Goal: Task Accomplishment & Management: Manage account settings

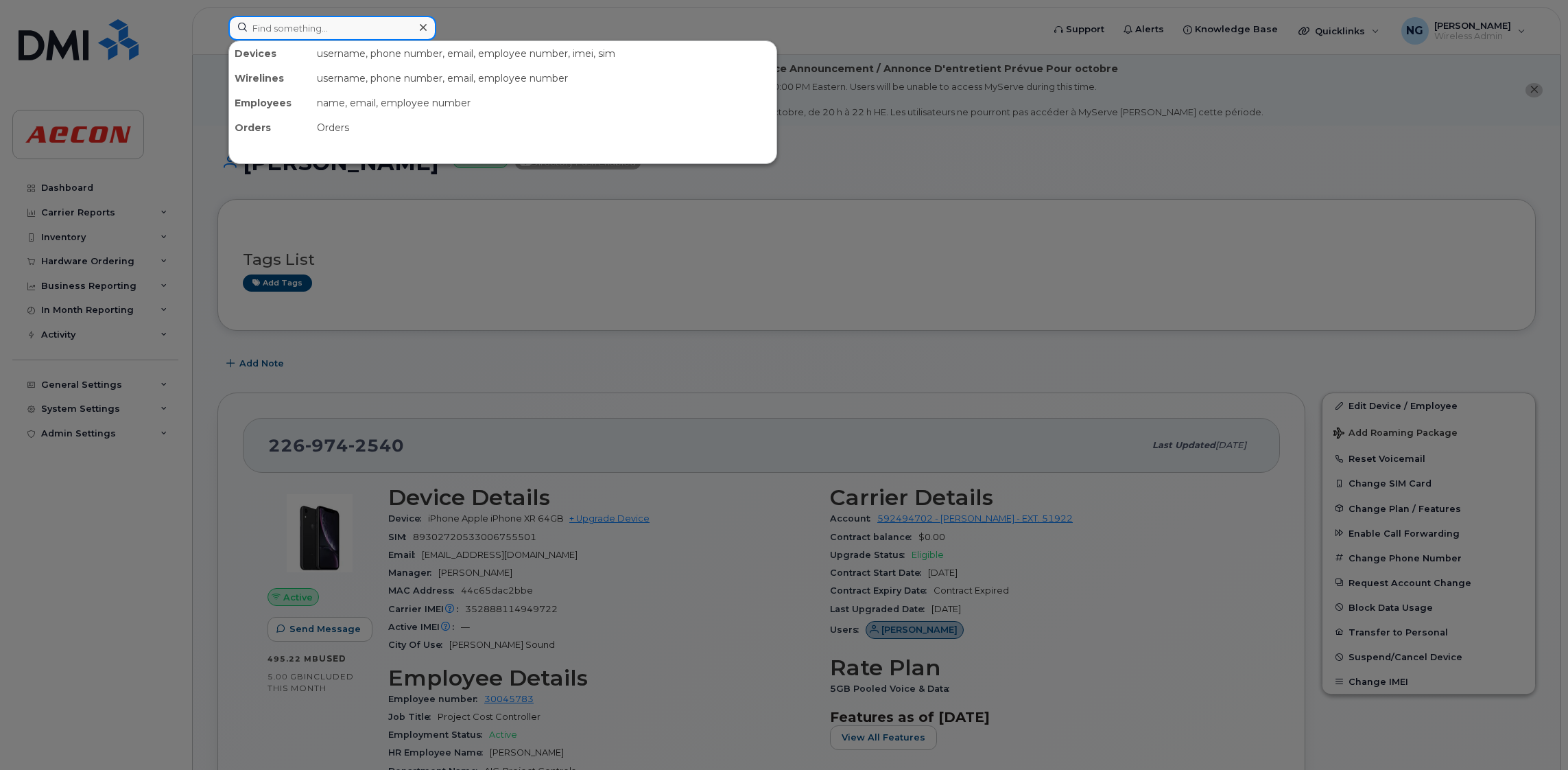
click at [355, 24] on input at bounding box center [332, 27] width 208 height 25
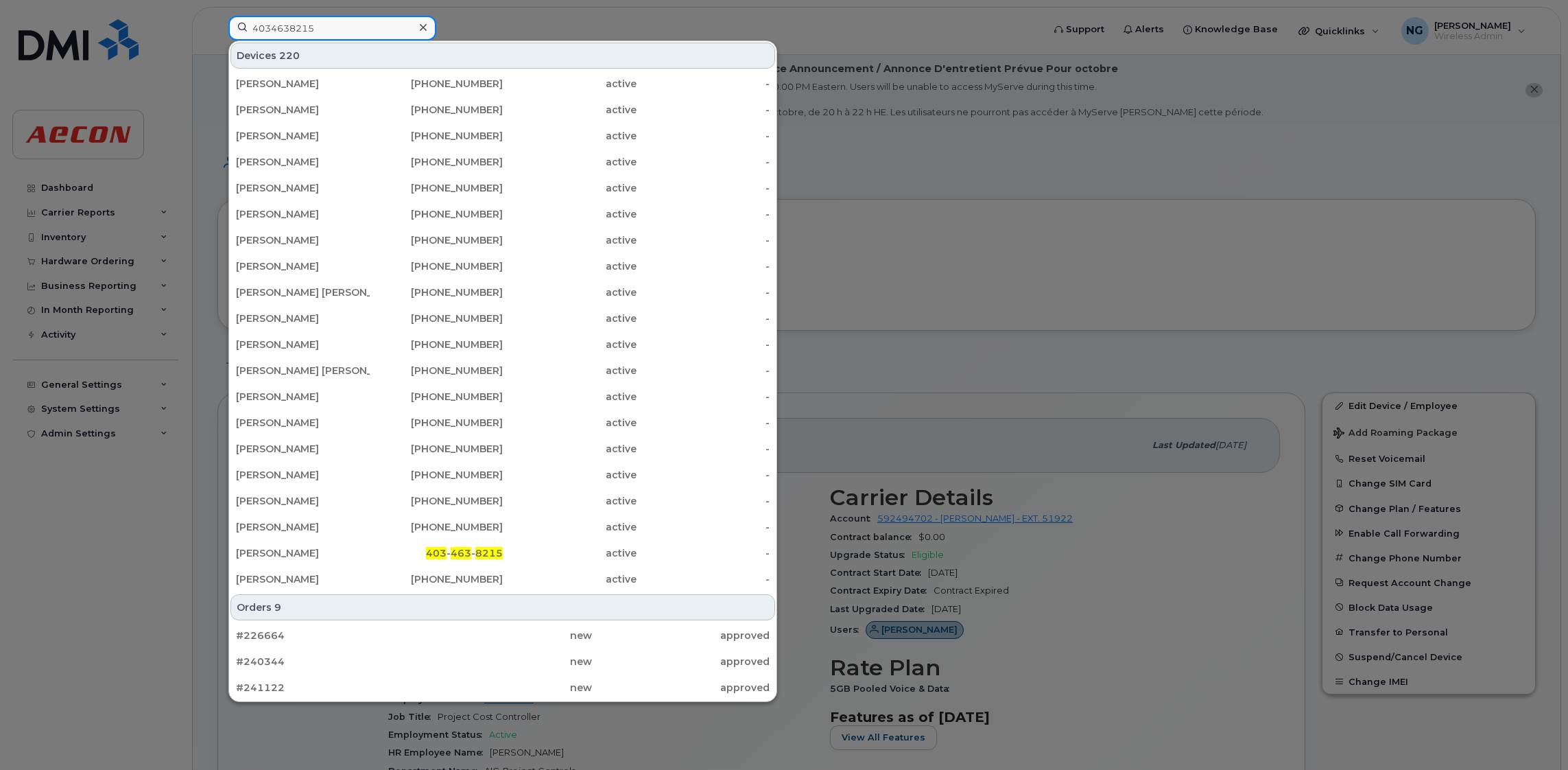
type input "4034638215"
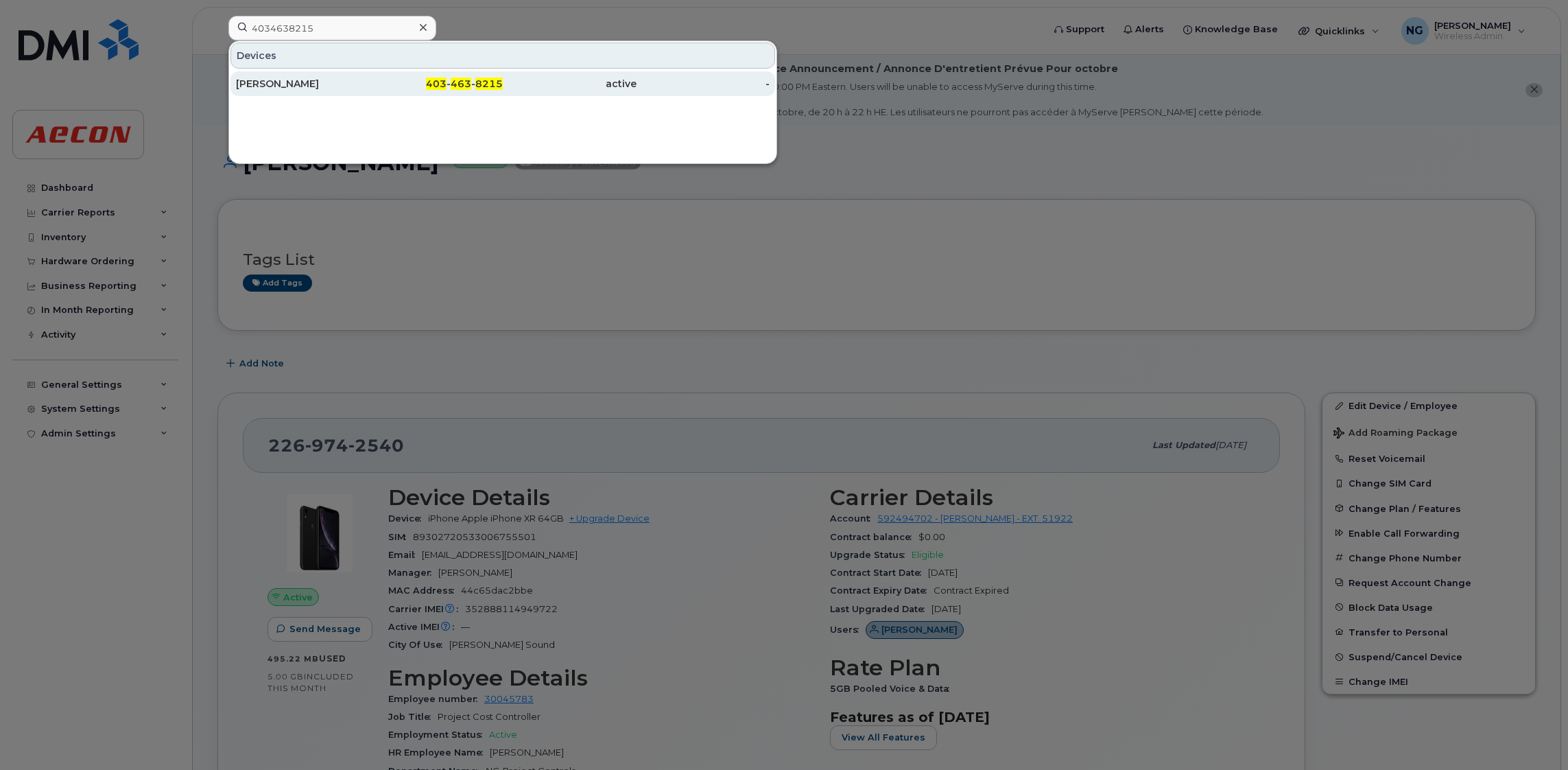
click at [454, 85] on span "463" at bounding box center [461, 83] width 21 height 13
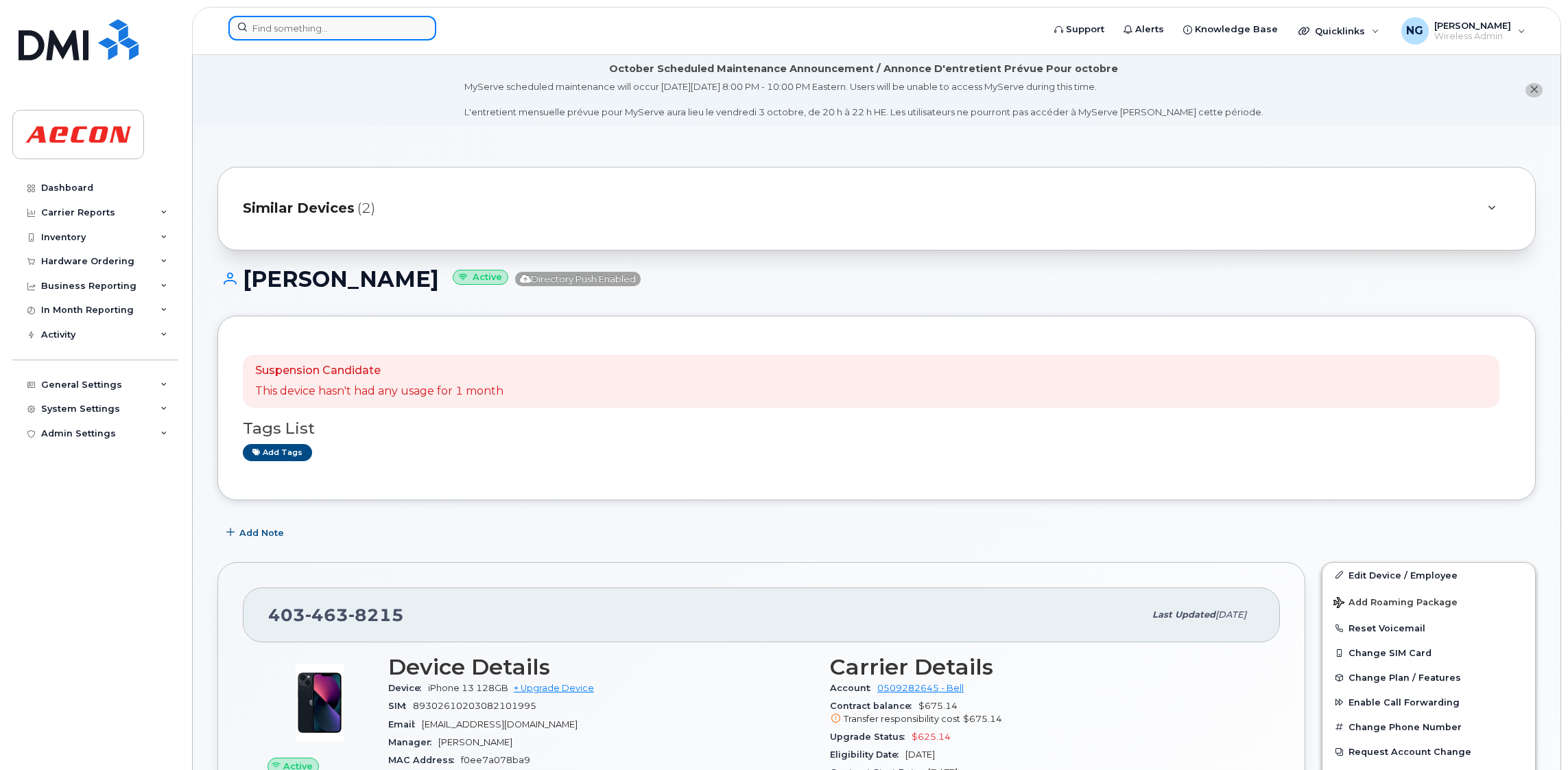
click at [312, 28] on input at bounding box center [332, 27] width 208 height 25
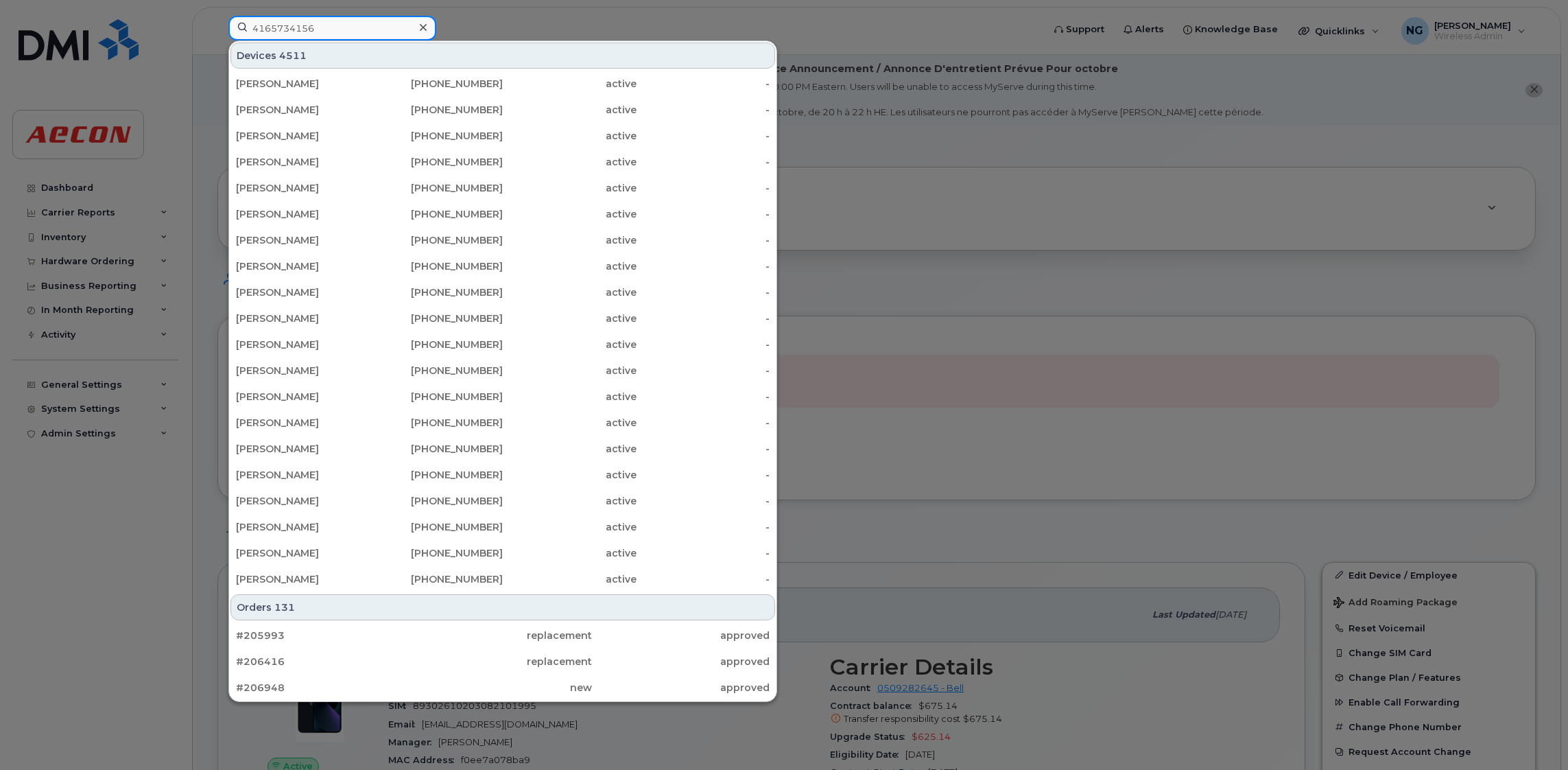
type input "4165734156"
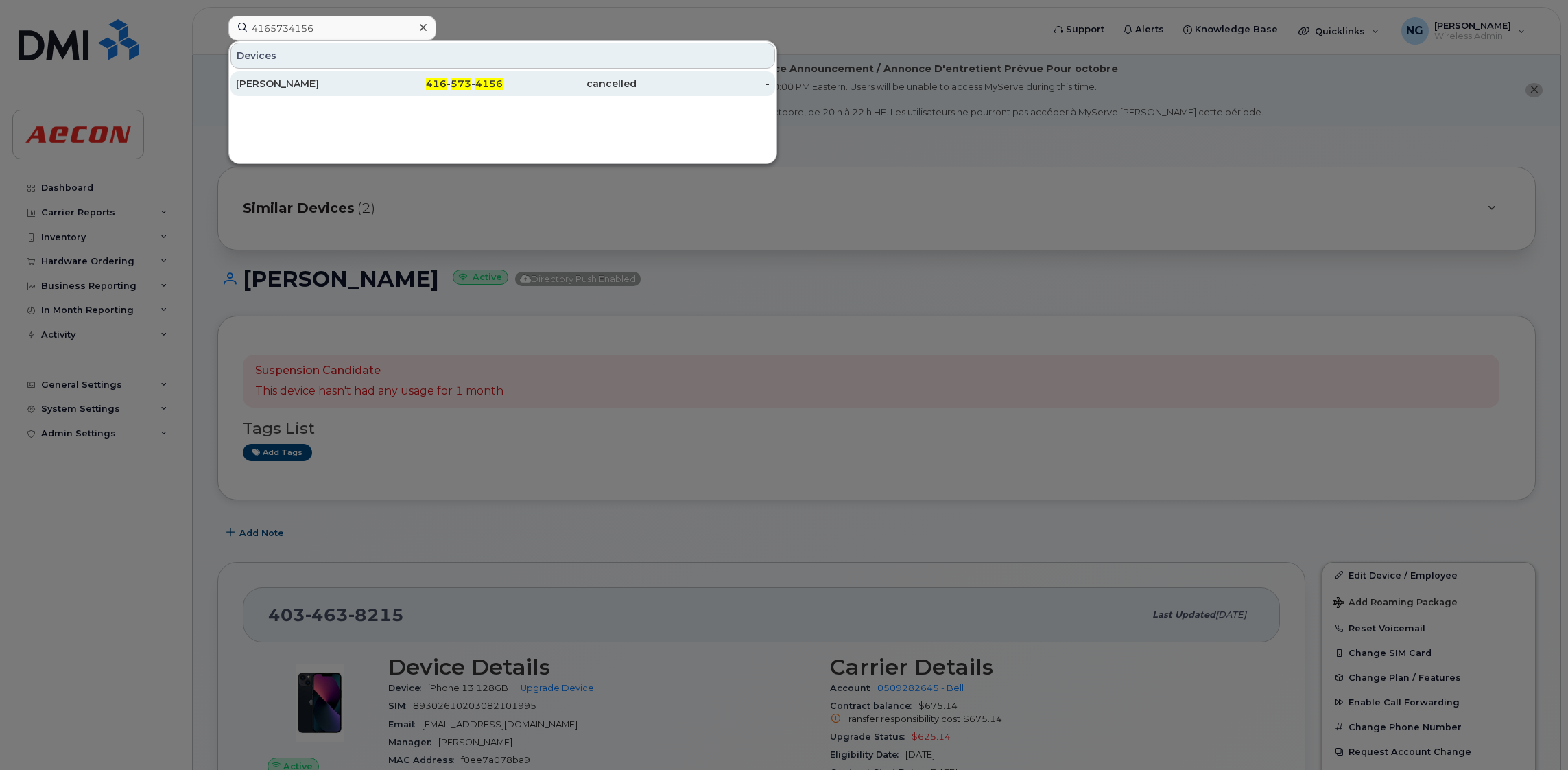
click at [336, 75] on div "Jean-francois Pilotte" at bounding box center [303, 83] width 133 height 25
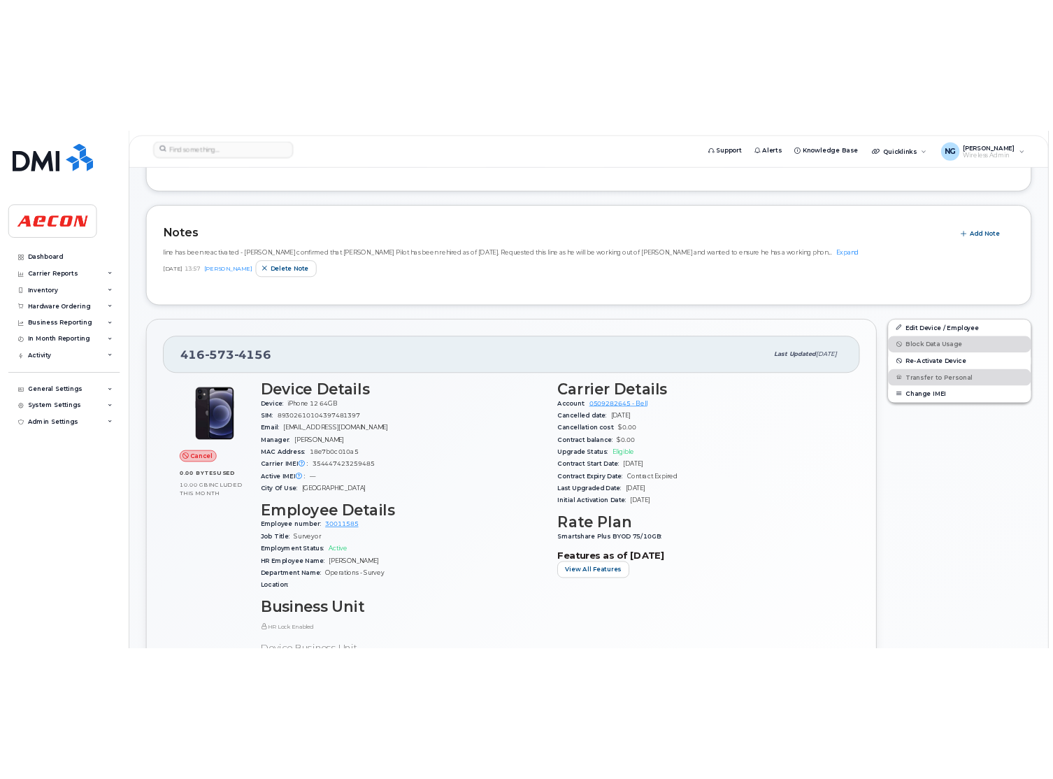
scroll to position [629, 0]
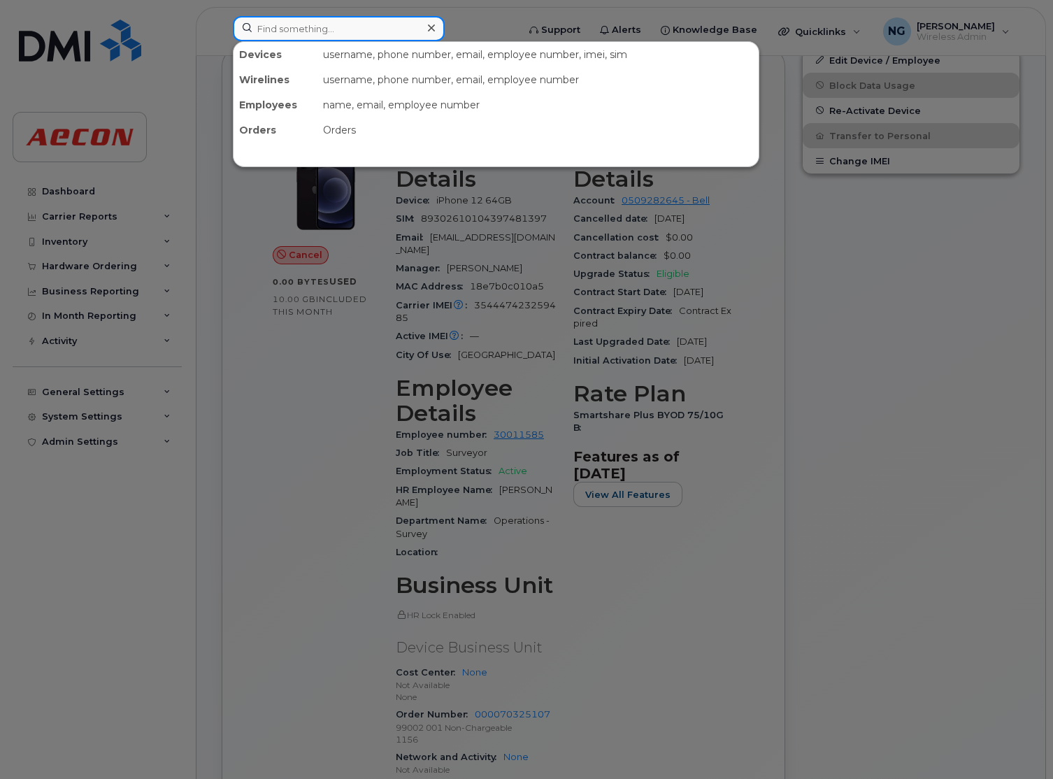
click at [364, 22] on input at bounding box center [339, 28] width 212 height 25
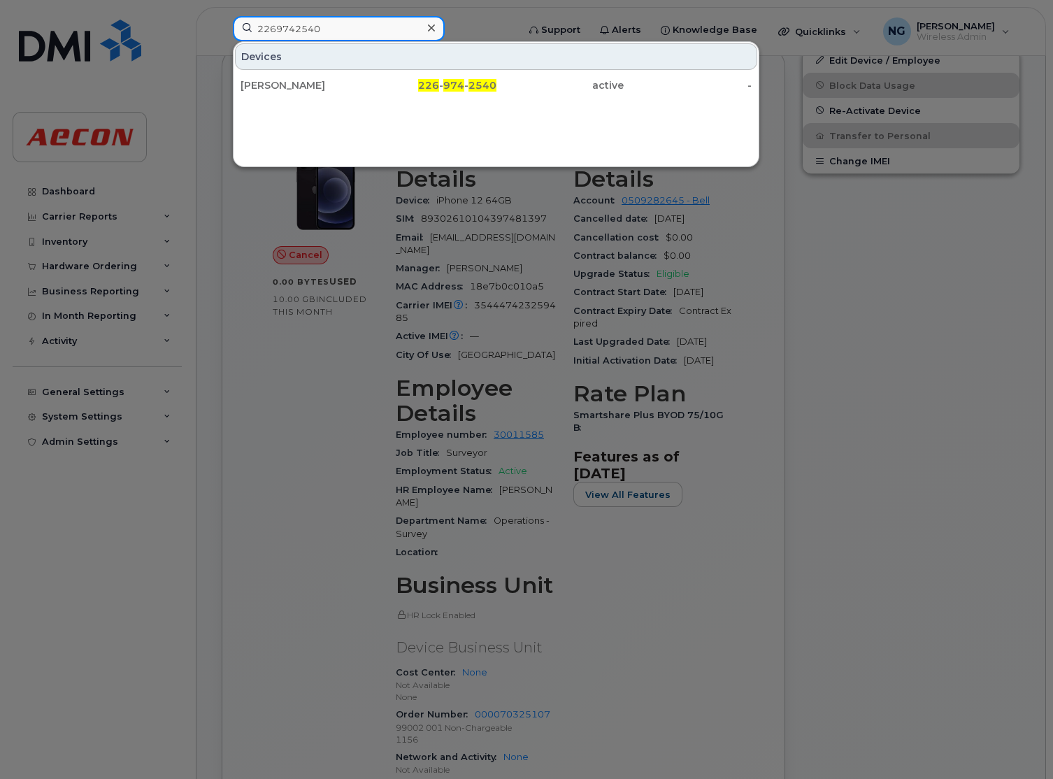
type input "2269742540"
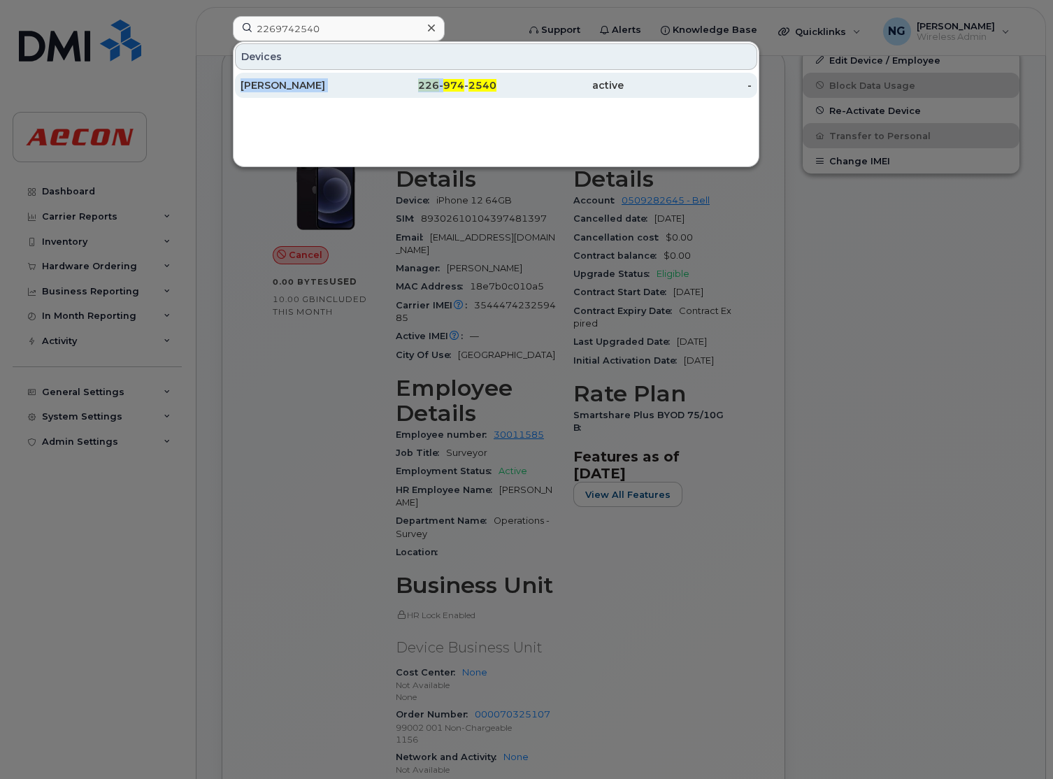
drag, startPoint x: 447, startPoint y: 69, endPoint x: 447, endPoint y: 79, distance: 9.8
click at [447, 79] on div "Devices KARNVIR CHAHIL 226 - 974 - 2540 active -" at bounding box center [496, 70] width 525 height 57
click at [447, 80] on div "226 - 974 - 2540" at bounding box center [433, 85] width 128 height 14
click at [447, 80] on span "974" at bounding box center [453, 85] width 21 height 13
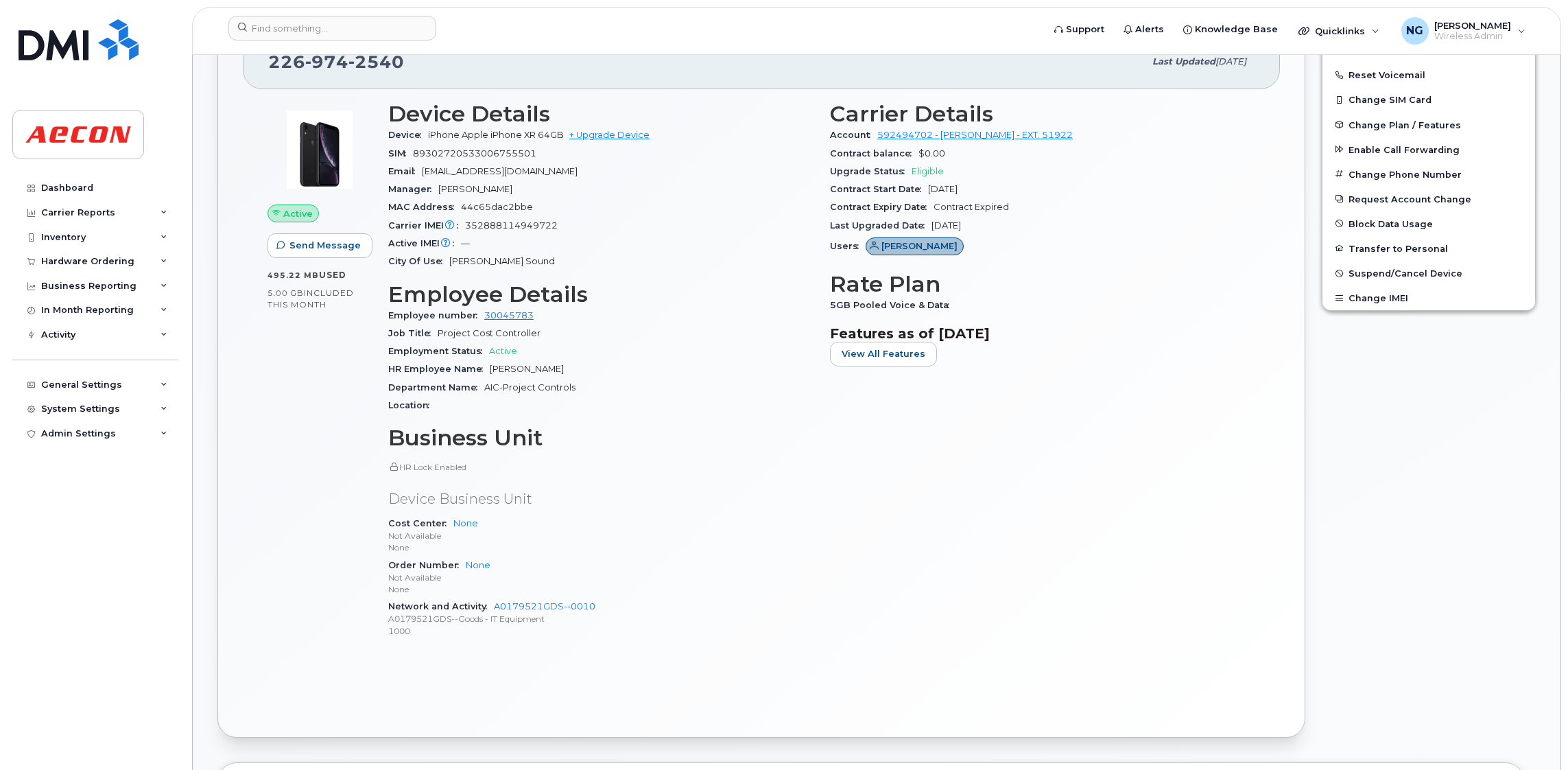
scroll to position [412, 0]
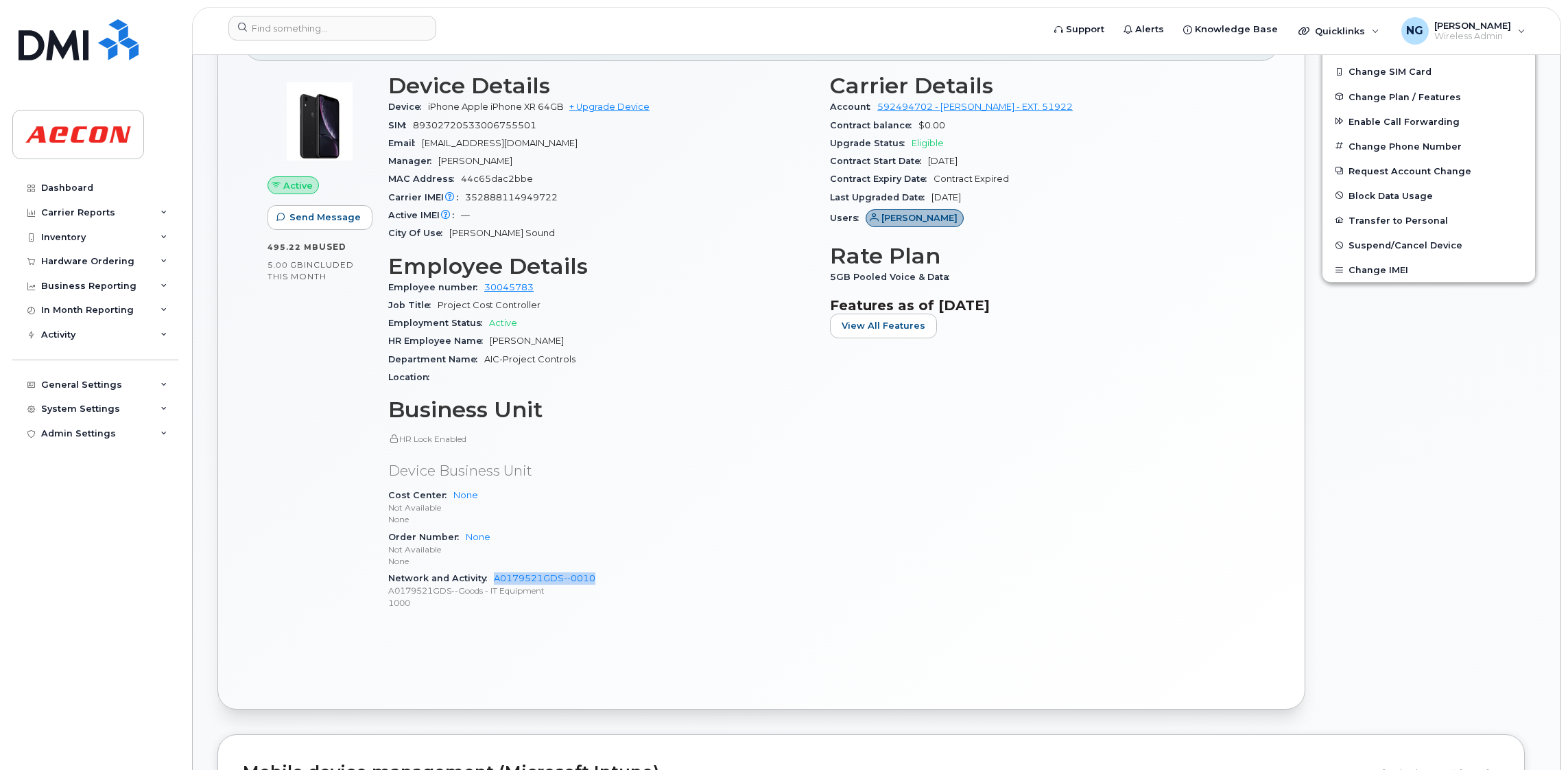
drag, startPoint x: 492, startPoint y: 579, endPoint x: 606, endPoint y: 581, distance: 114.0
click at [606, 581] on div "Network and Activity A0179521GDS--0010 A0179521GDS--Goods - IT Equipment 1000" at bounding box center [601, 590] width 426 height 42
drag, startPoint x: 606, startPoint y: 581, endPoint x: 585, endPoint y: 581, distance: 21.0
copy link "A0179521GDS--0010"
click at [858, 586] on div "Carrier Details Account 592494702 - Rogers - EXT. 51922 Contract balance $0.00 …" at bounding box center [1042, 347] width 441 height 565
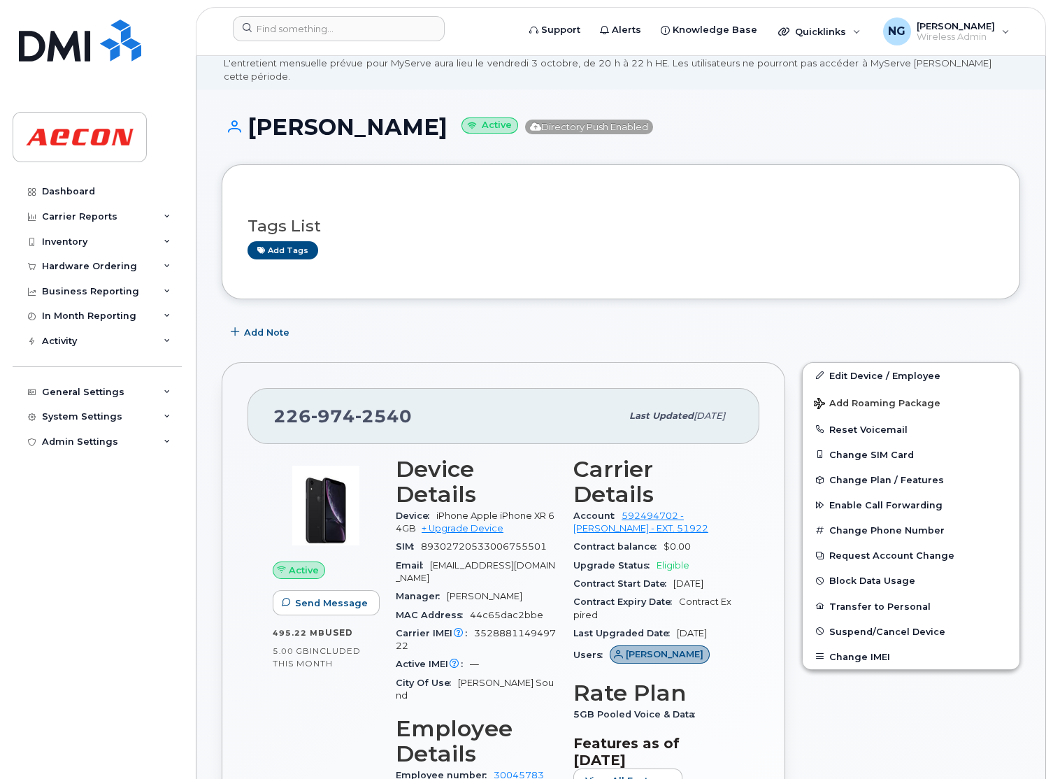
scroll to position [0, 0]
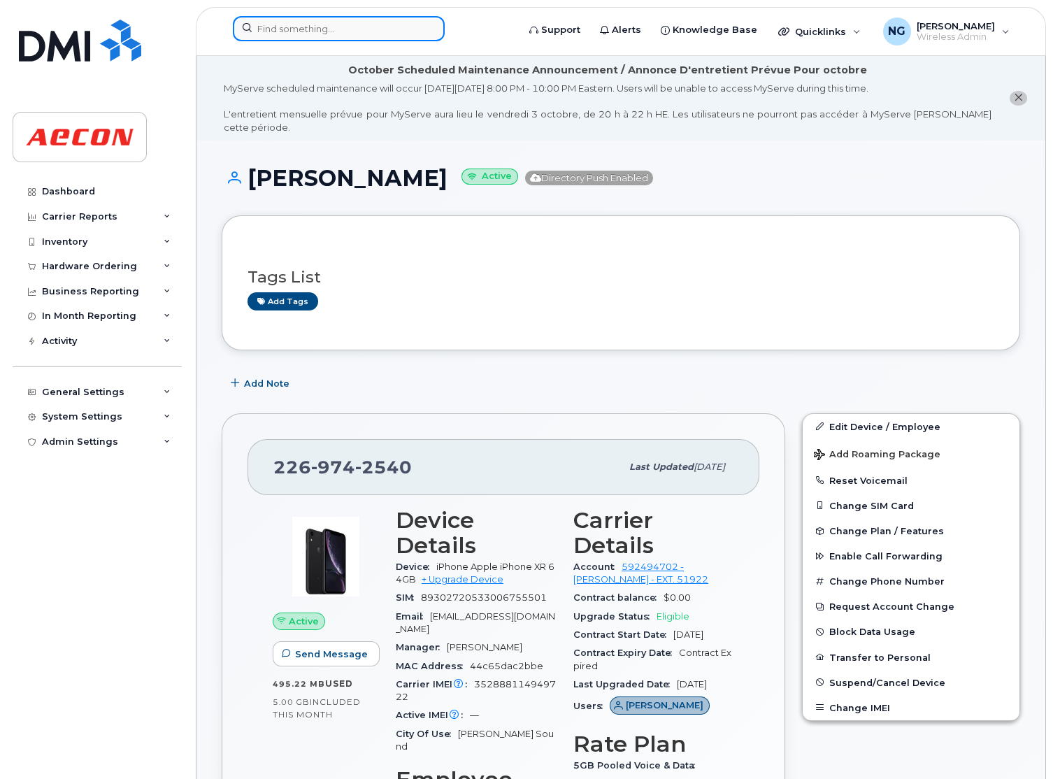
click at [313, 25] on input at bounding box center [339, 28] width 212 height 25
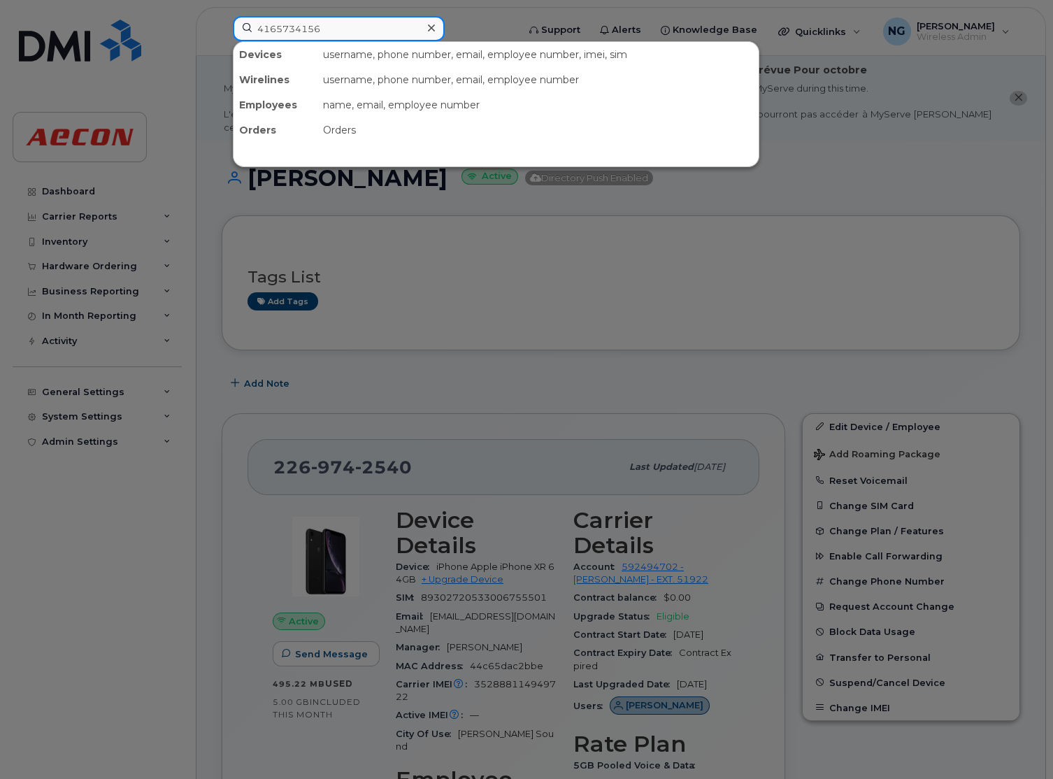
type input "4165734156"
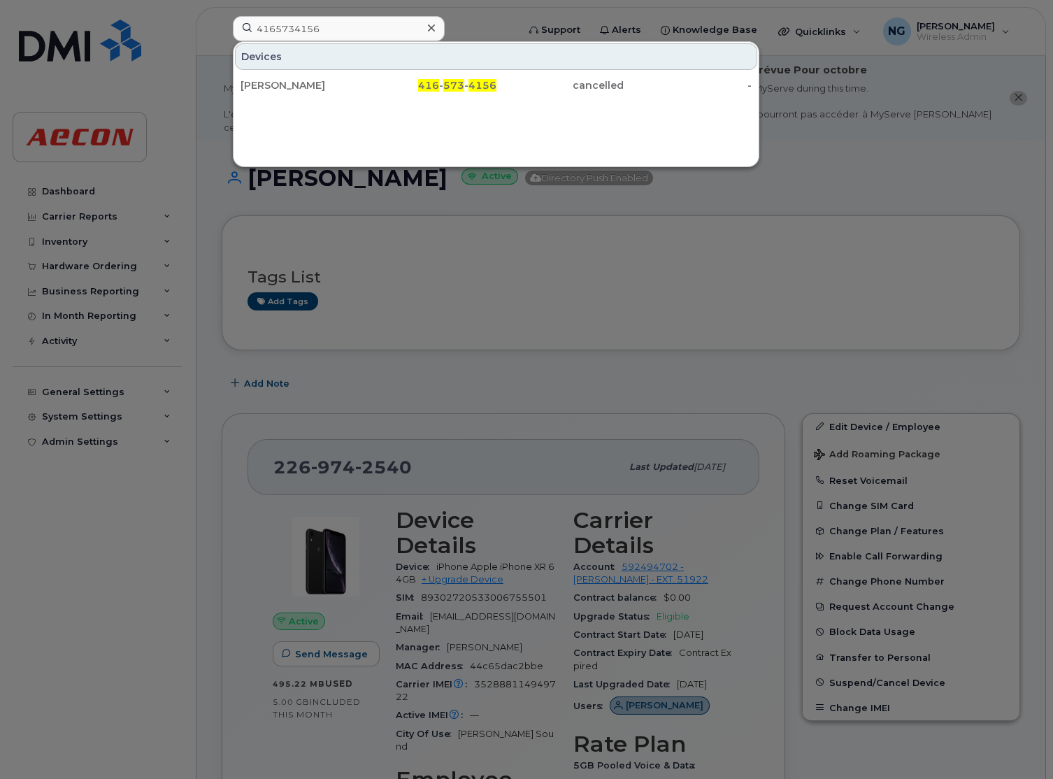
click at [440, 19] on div at bounding box center [431, 28] width 20 height 20
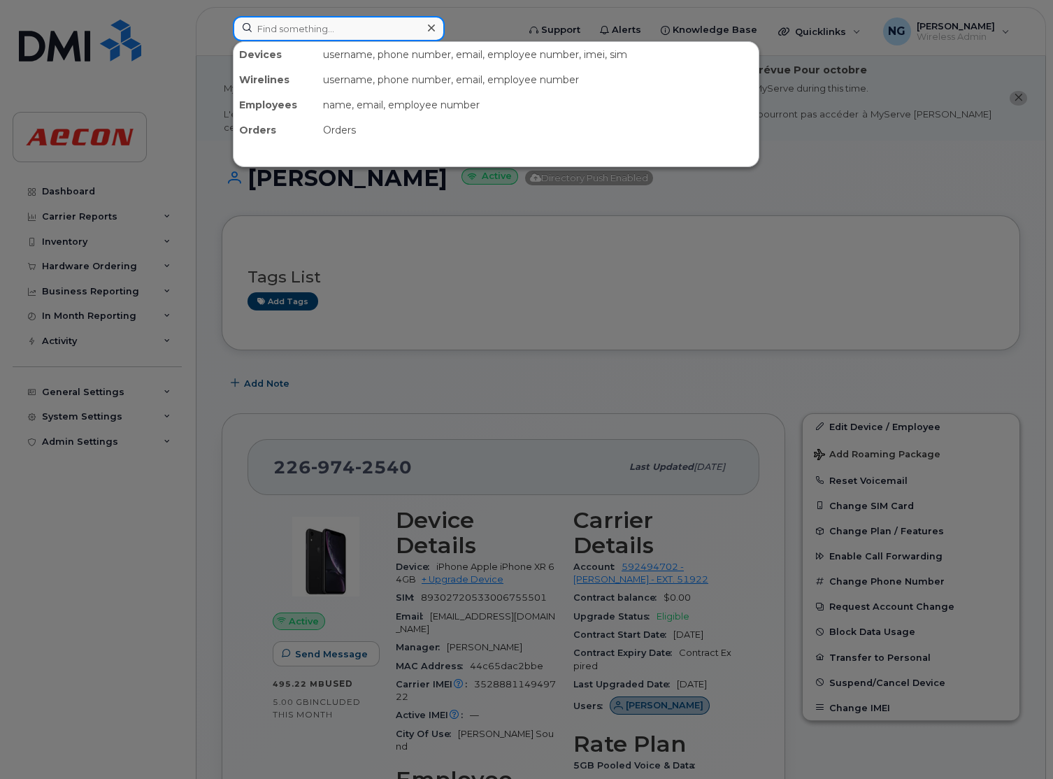
click at [362, 24] on input at bounding box center [339, 28] width 212 height 25
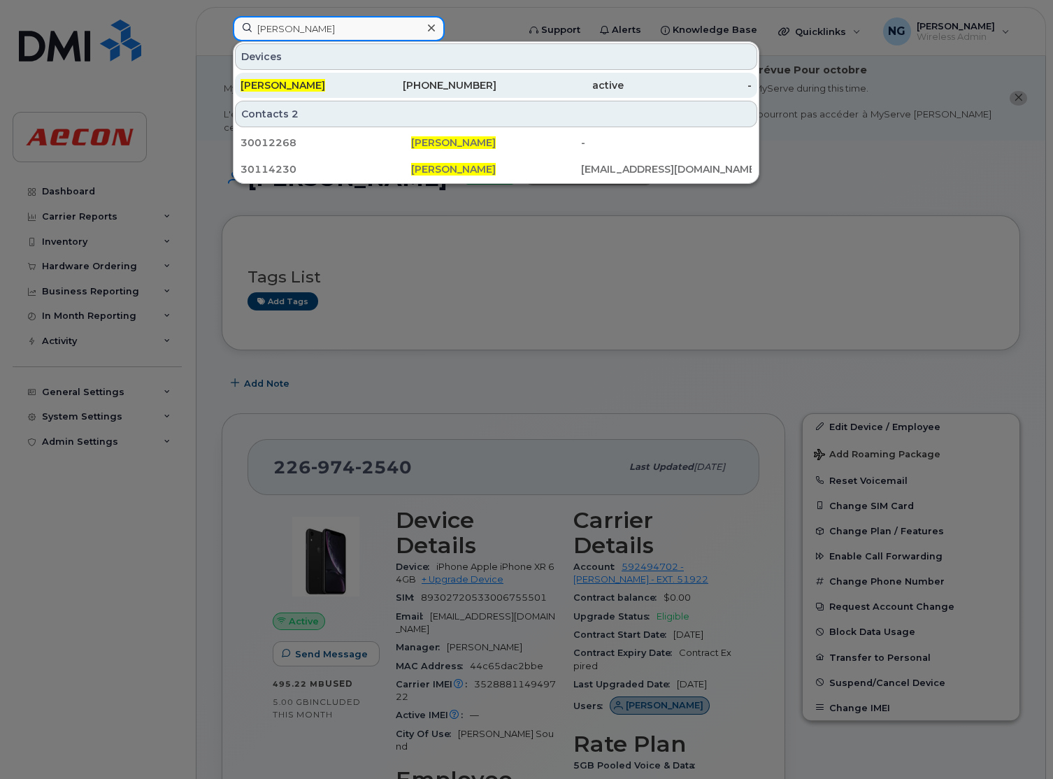
type input "robert skinner"
click at [497, 86] on div "active" at bounding box center [561, 85] width 128 height 14
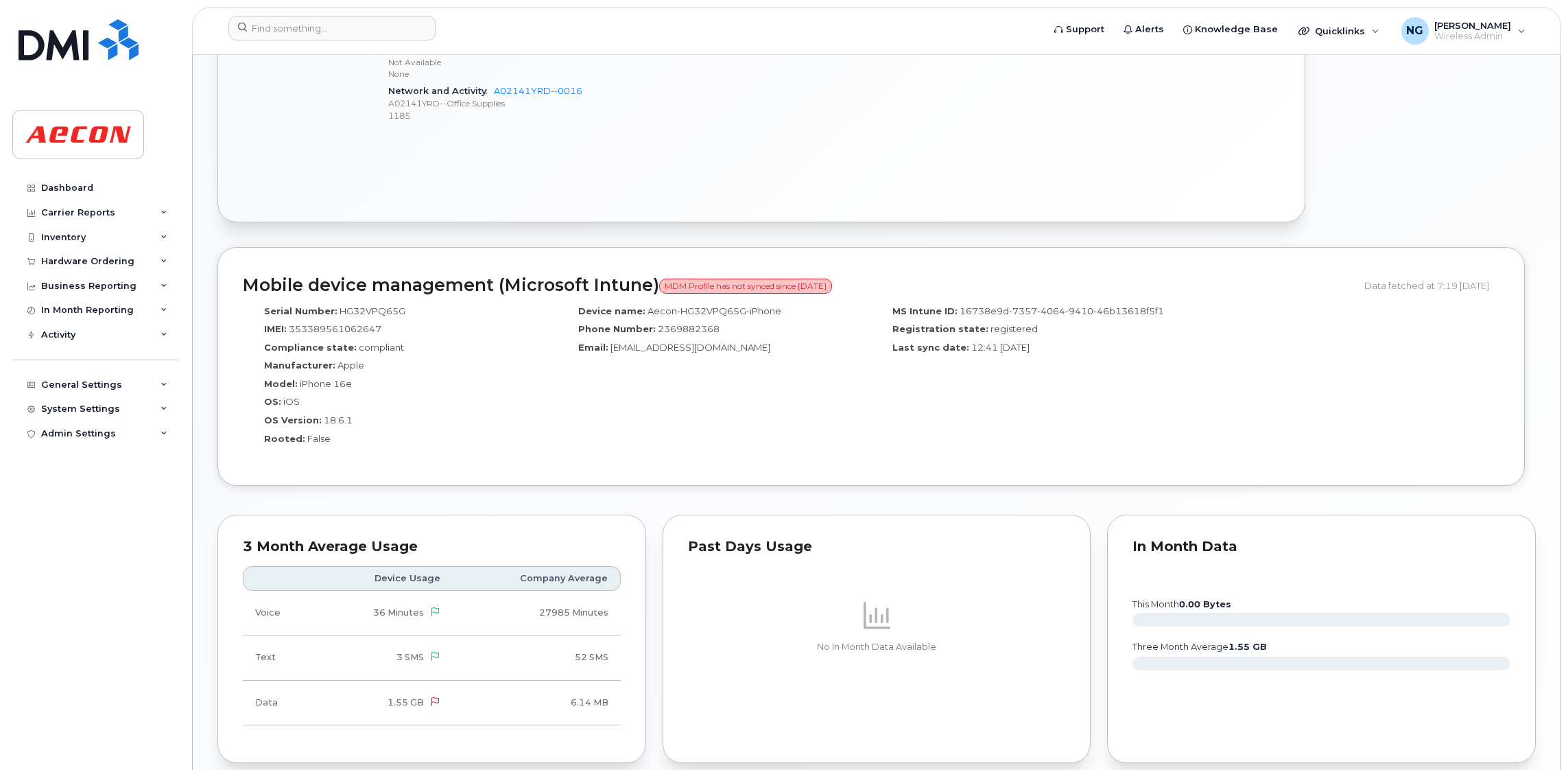
scroll to position [1207, 0]
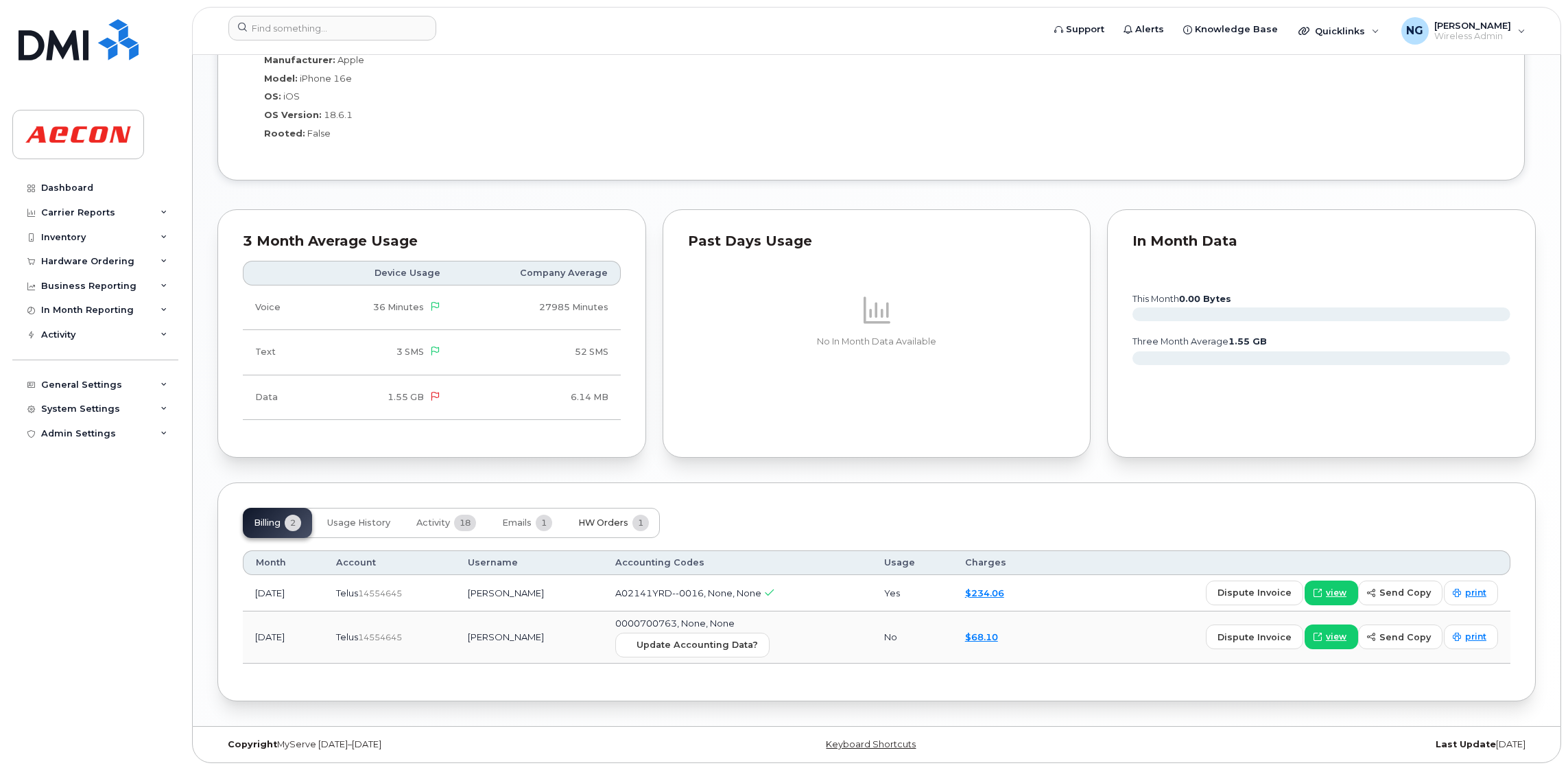
click at [606, 526] on span "HW Orders" at bounding box center [603, 522] width 50 height 11
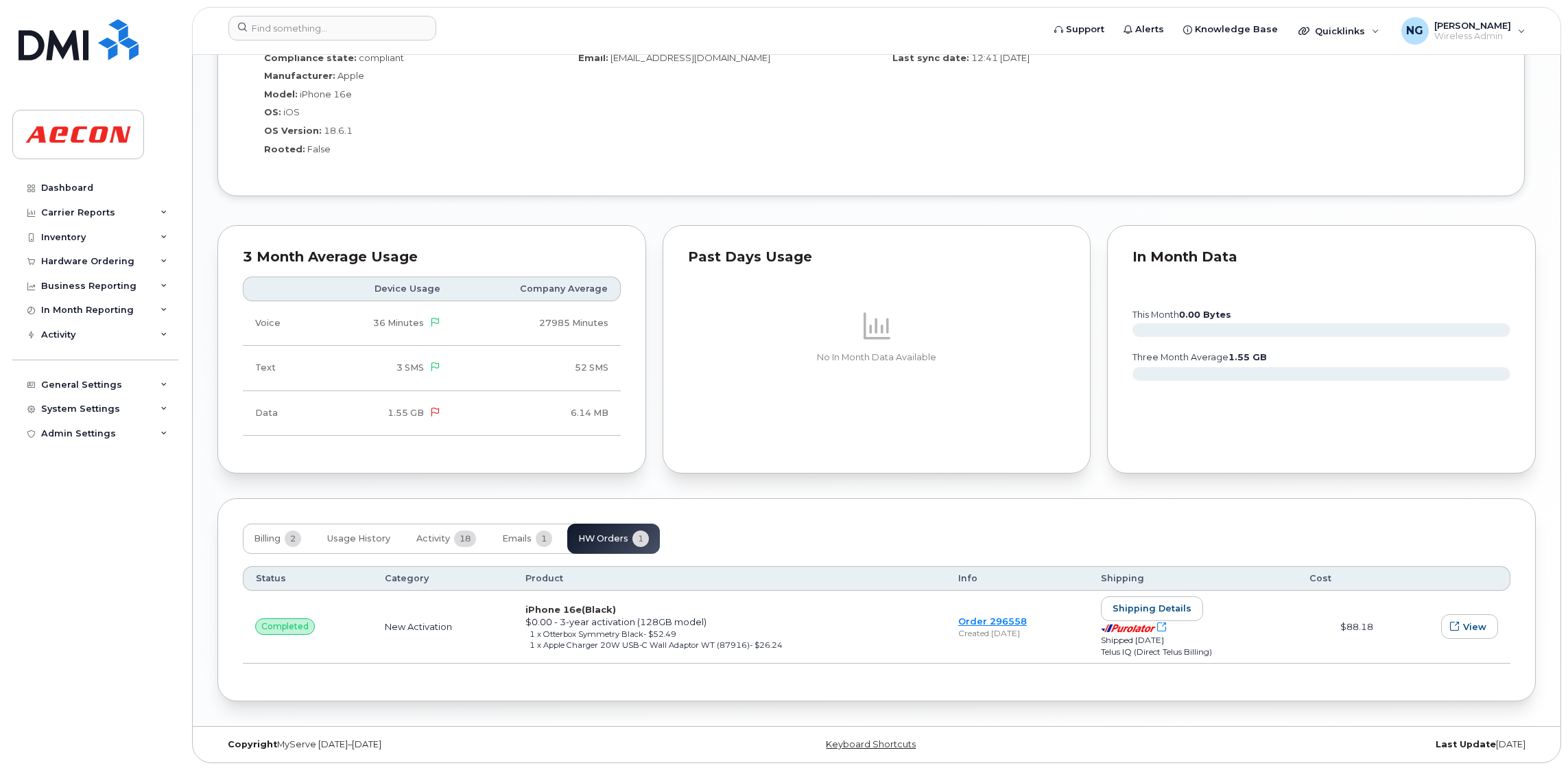
scroll to position [1192, 0]
click at [1033, 625] on span "View" at bounding box center [1475, 626] width 24 height 13
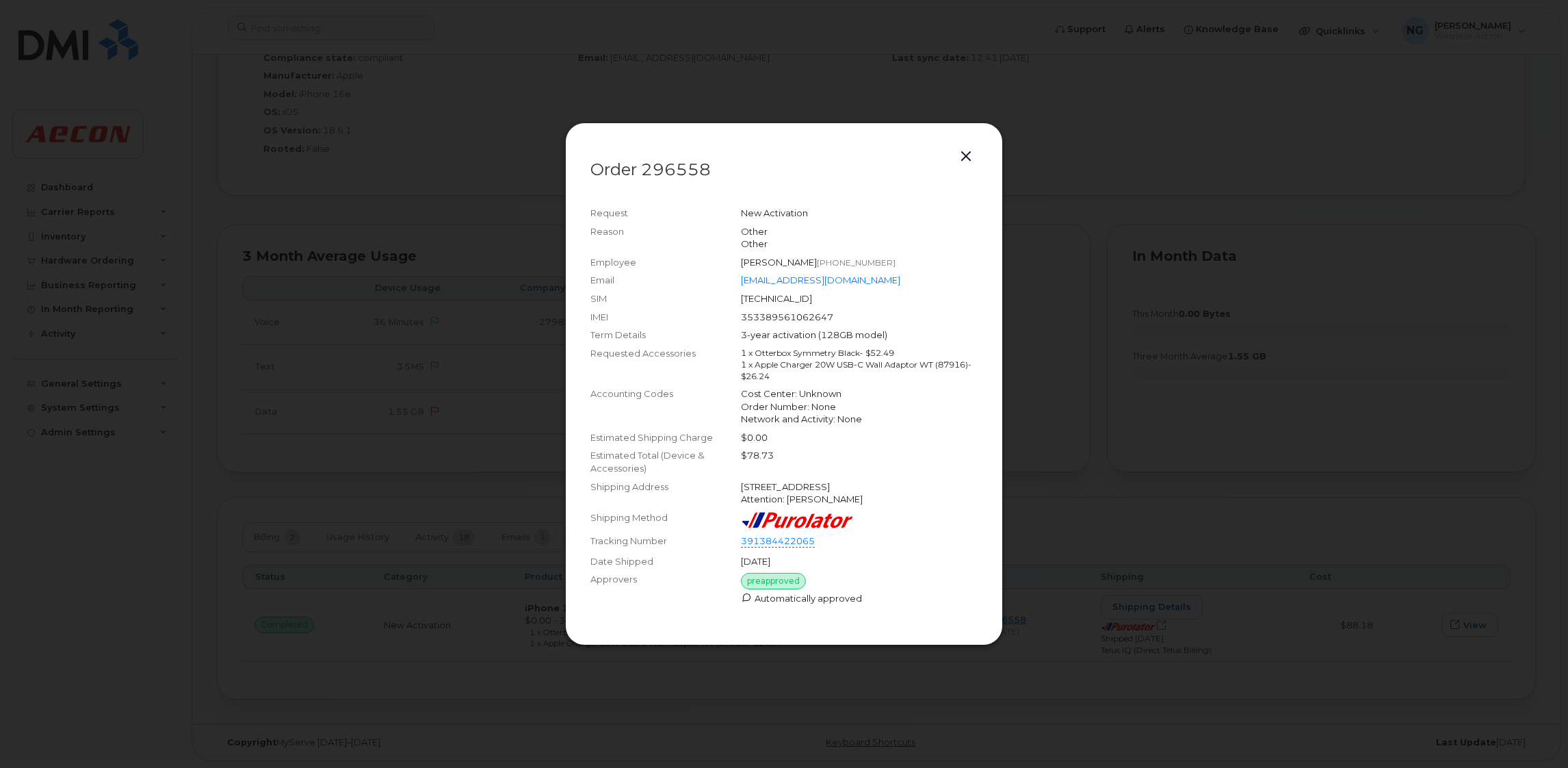
click at [969, 157] on button "button" at bounding box center [965, 157] width 21 height 20
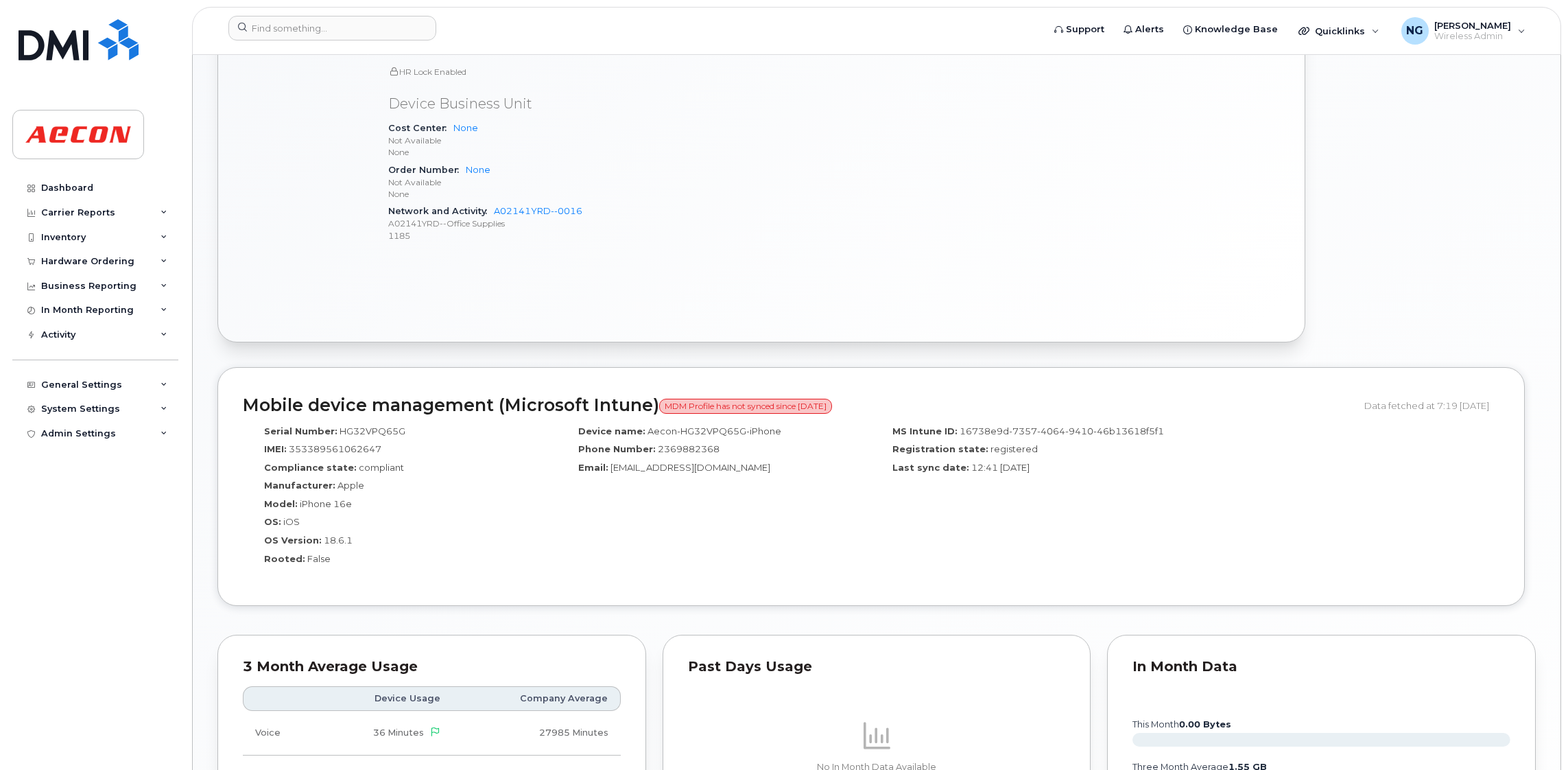
scroll to position [574, 0]
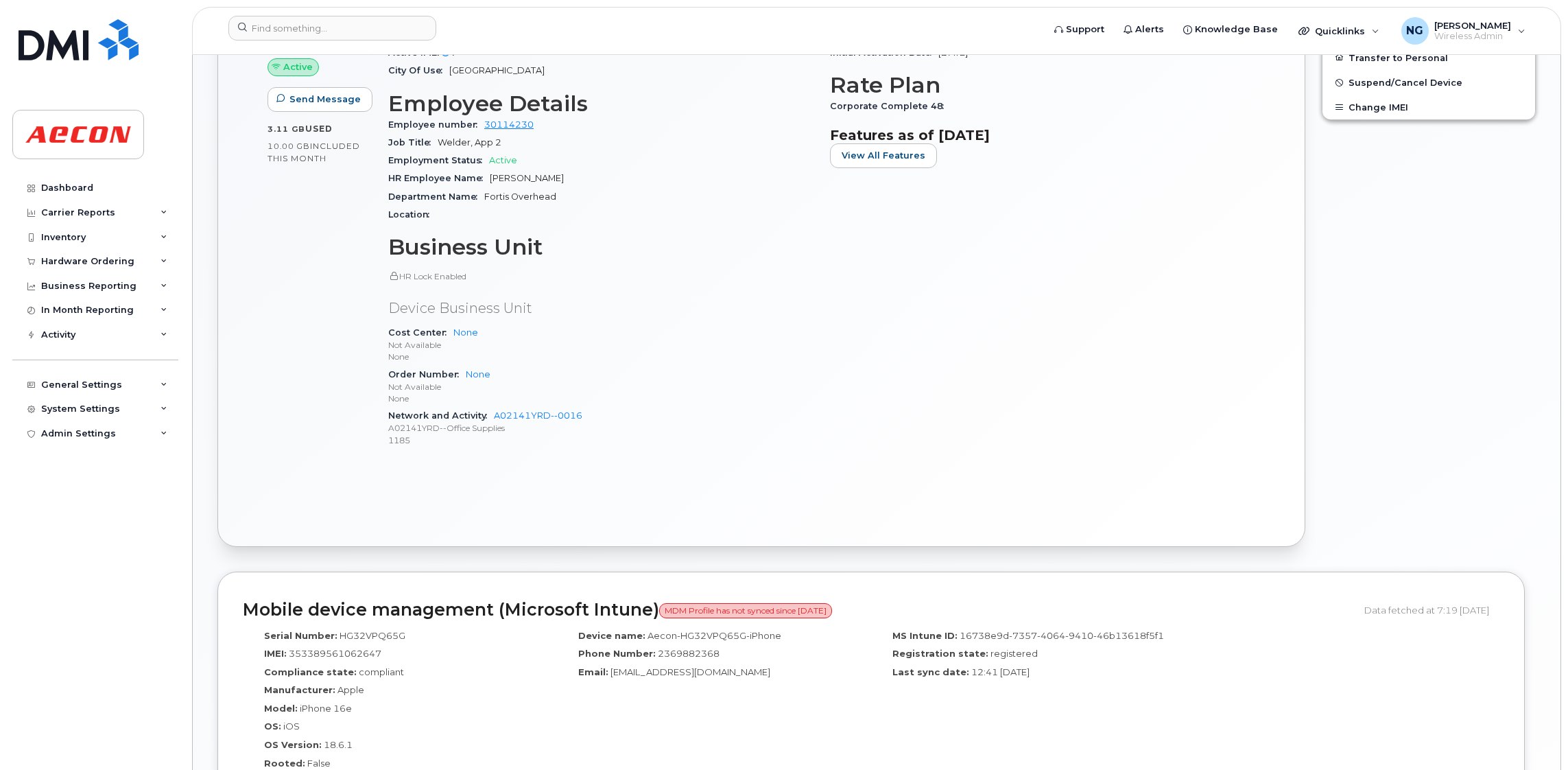
click at [1033, 326] on div "Edit Device / Employee Add Roaming Package Reset Voicemail Change SIM Card Chan…" at bounding box center [1428, 182] width 230 height 745
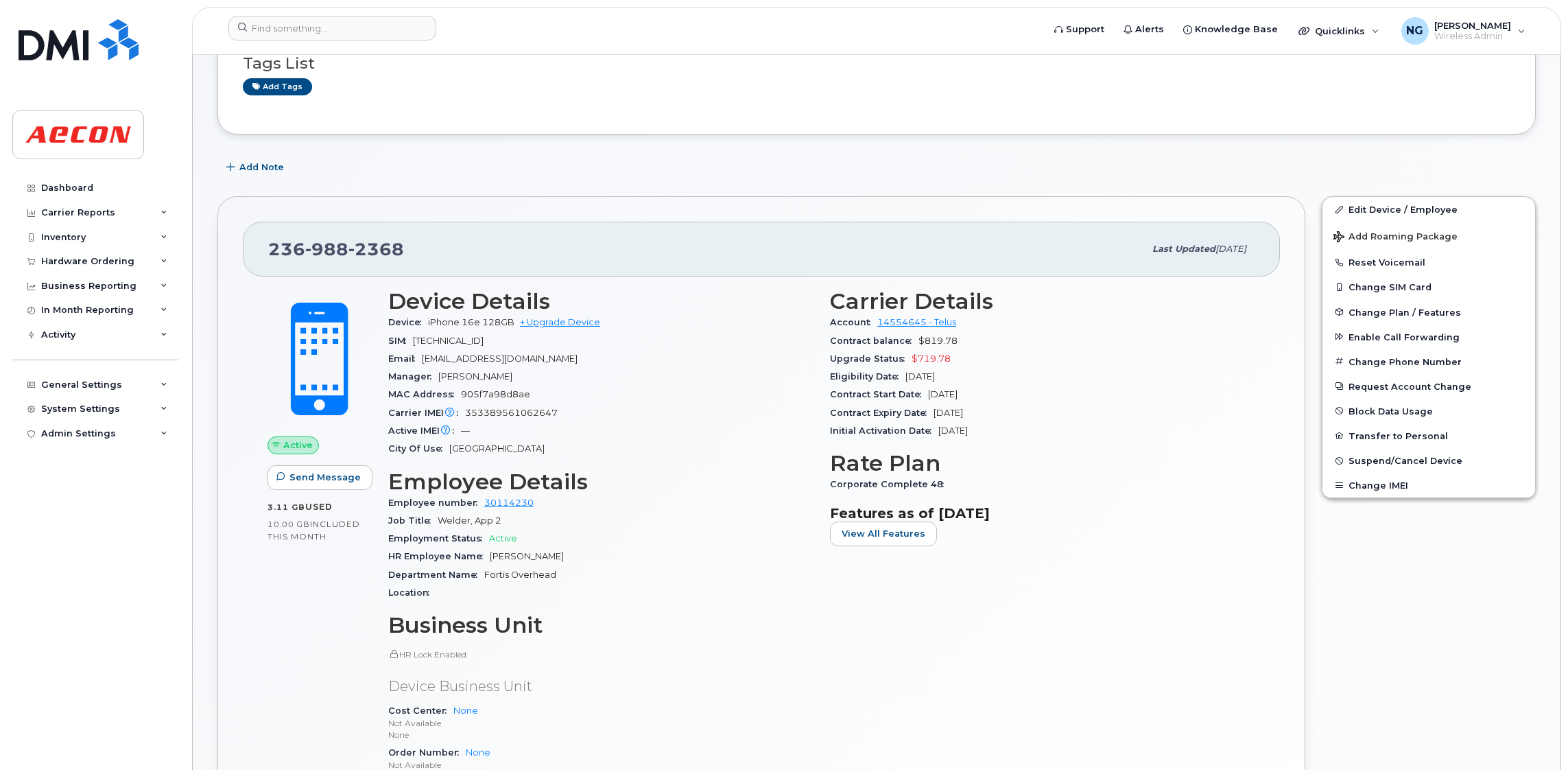
scroll to position [0, 0]
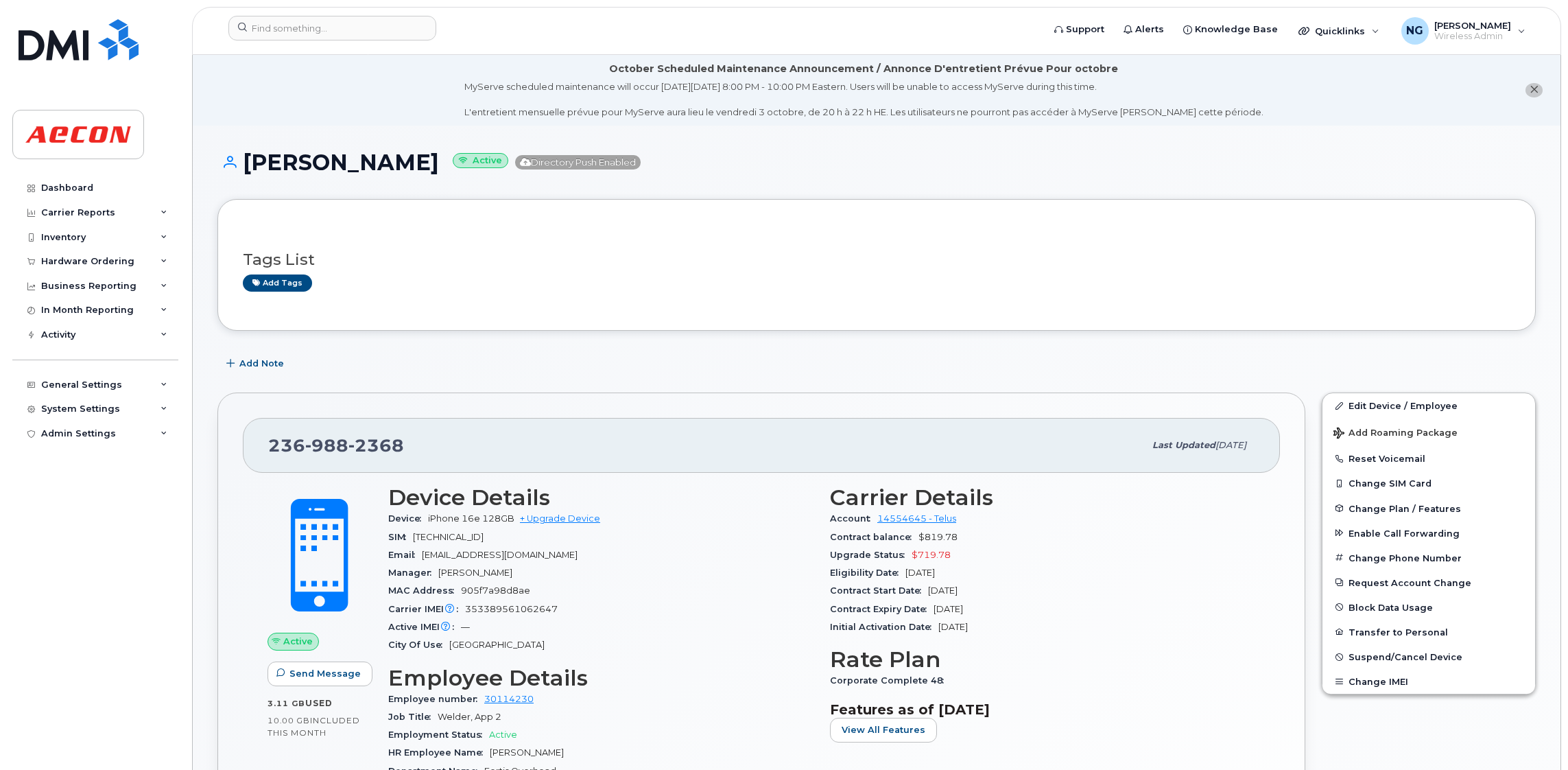
click at [1033, 210] on div "Tags List Add tags" at bounding box center [877, 265] width 1318 height 131
click at [359, 25] on input at bounding box center [332, 27] width 208 height 25
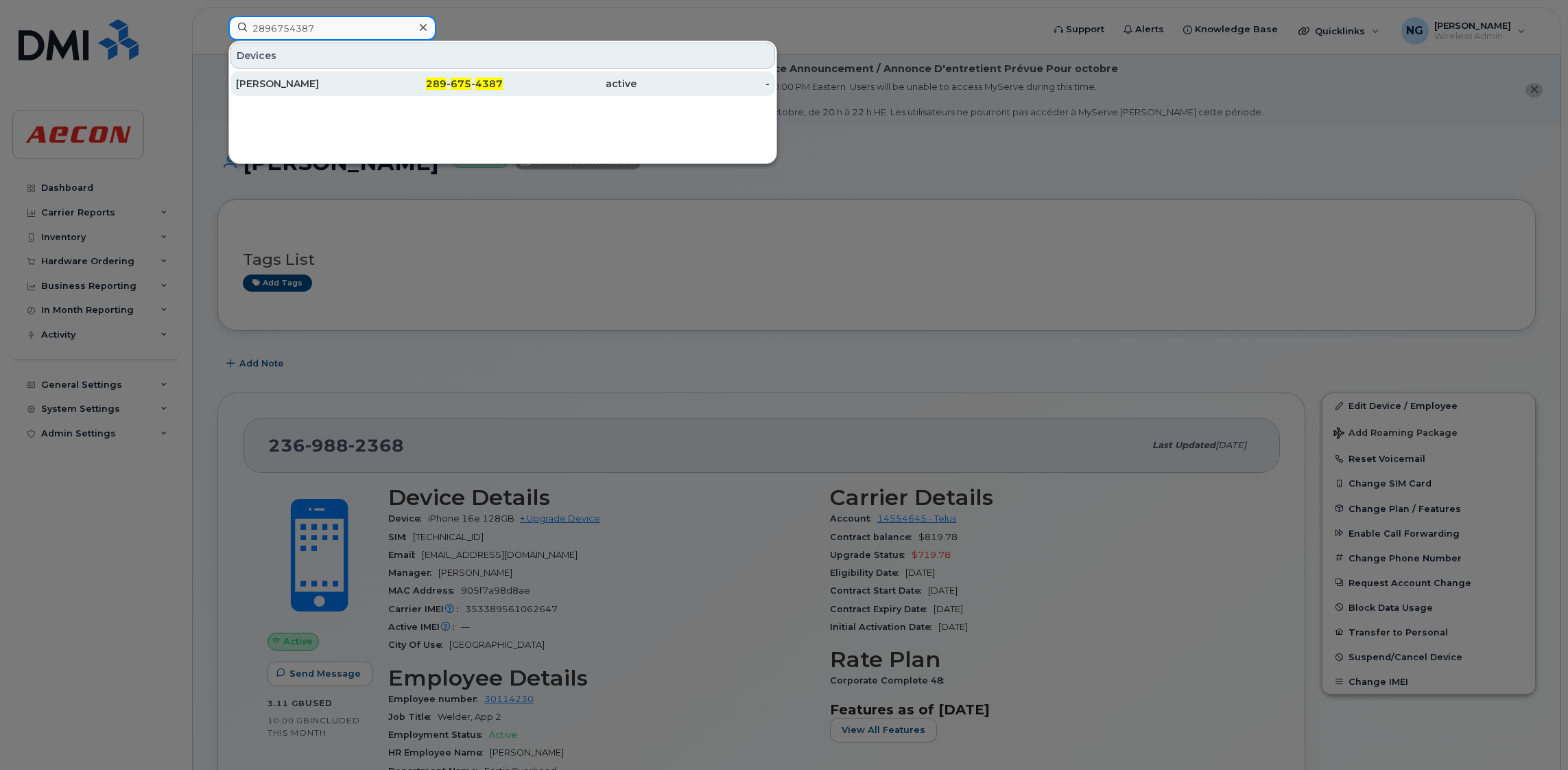
type input "2896754387"
click at [453, 85] on span "675" at bounding box center [461, 83] width 21 height 13
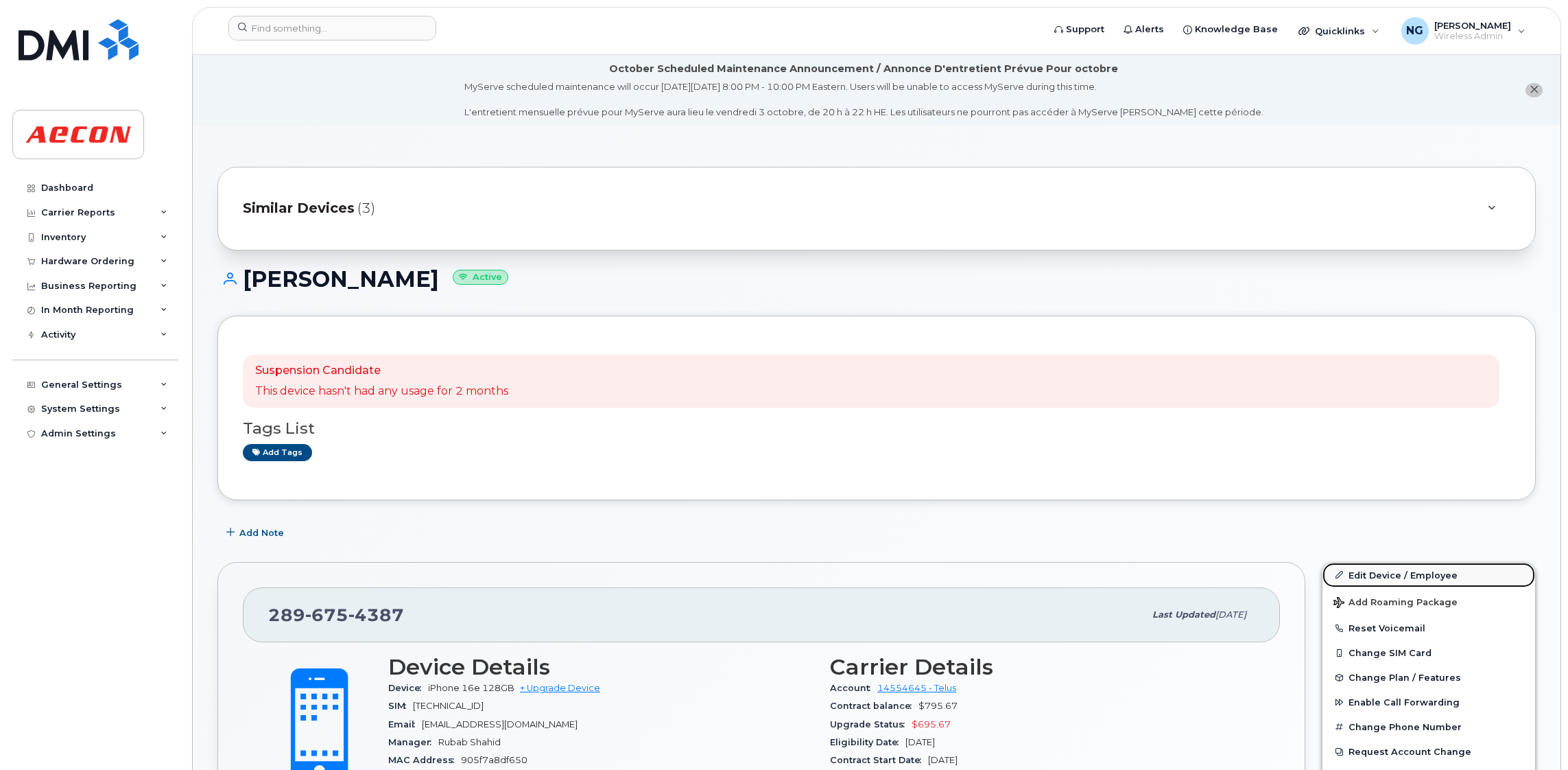
click at [1422, 568] on link "Edit Device / Employee" at bounding box center [1429, 575] width 213 height 25
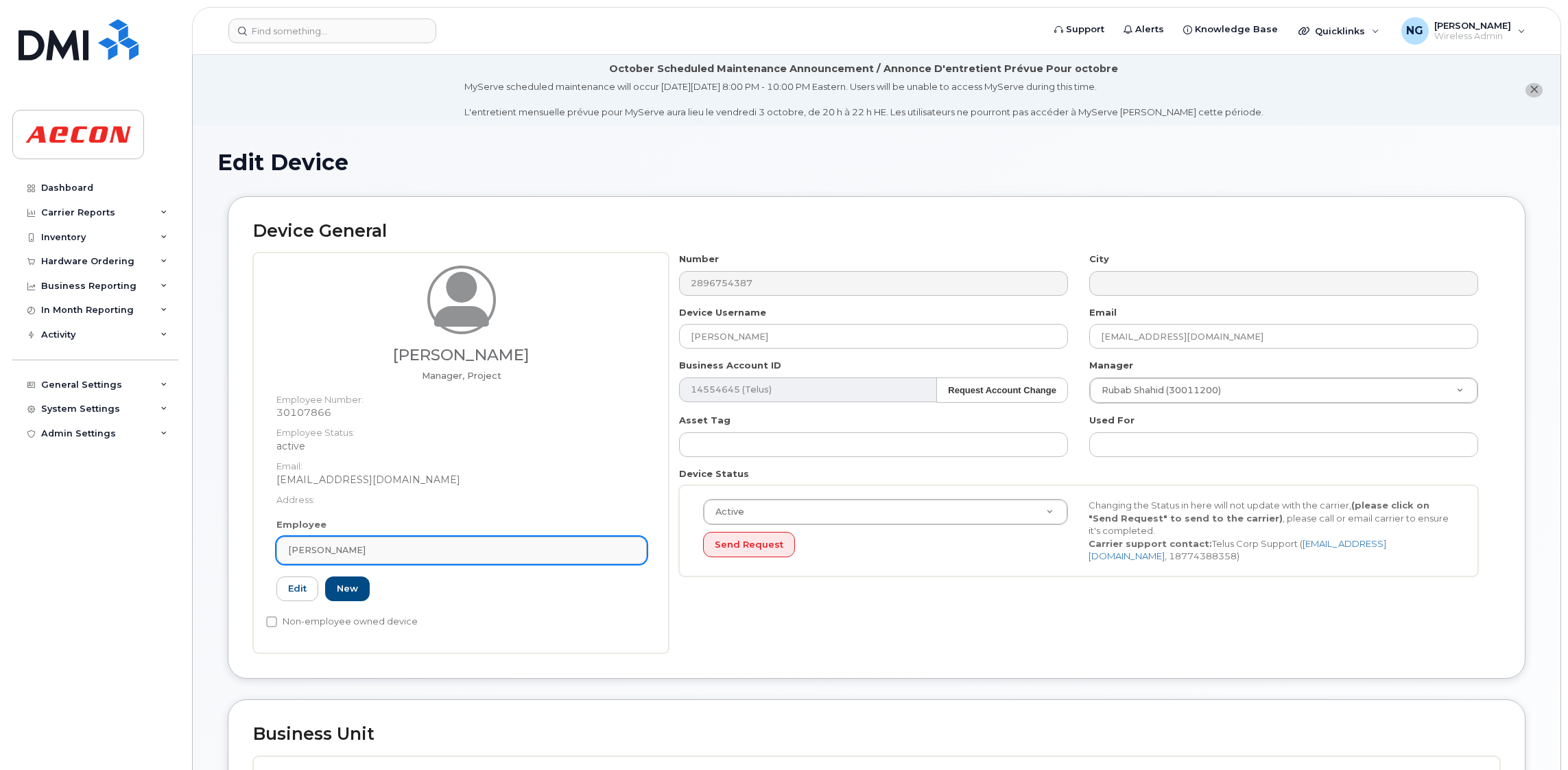
click at [468, 550] on div "[PERSON_NAME]" at bounding box center [462, 549] width 347 height 13
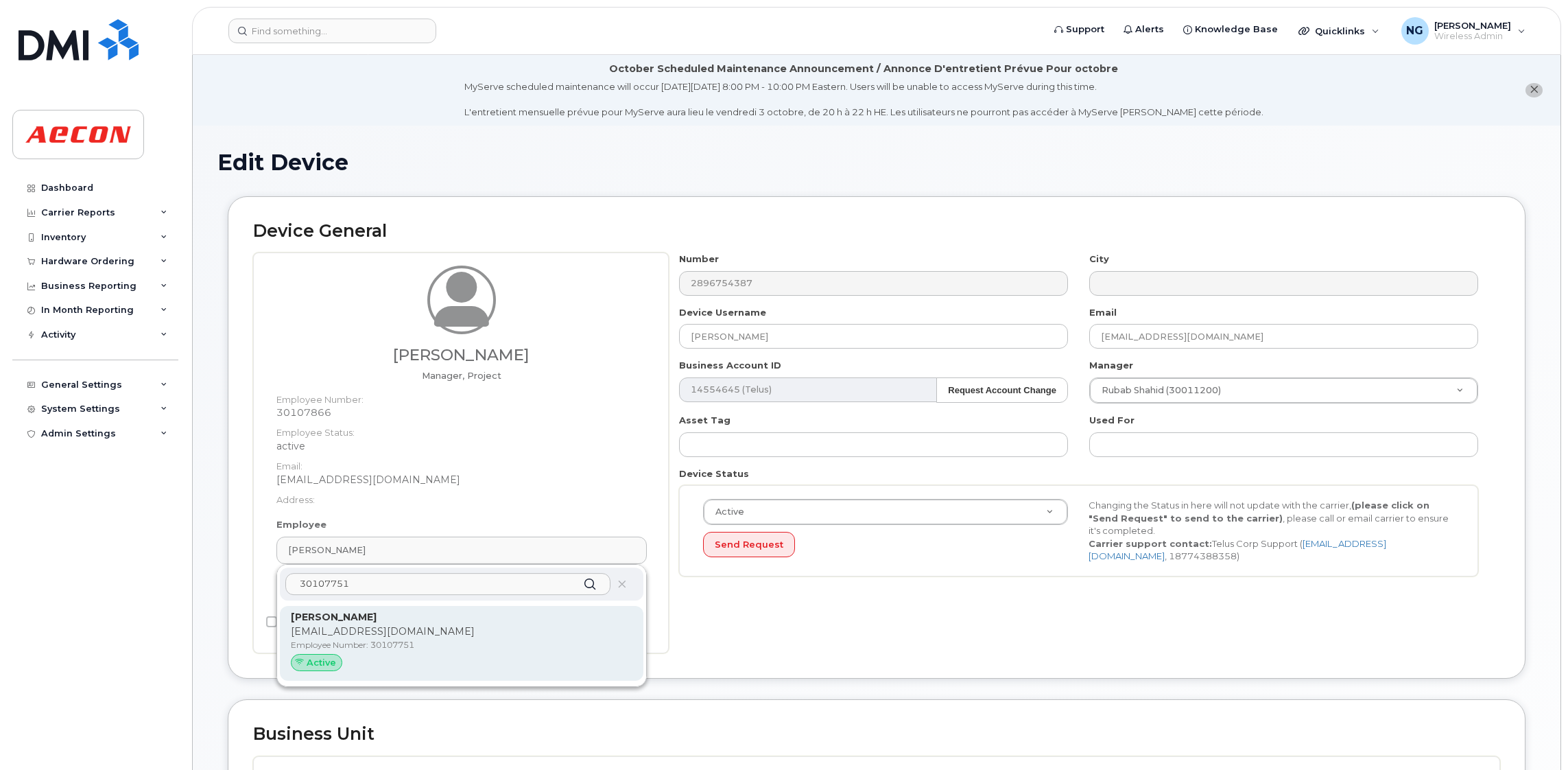
type input "30107751"
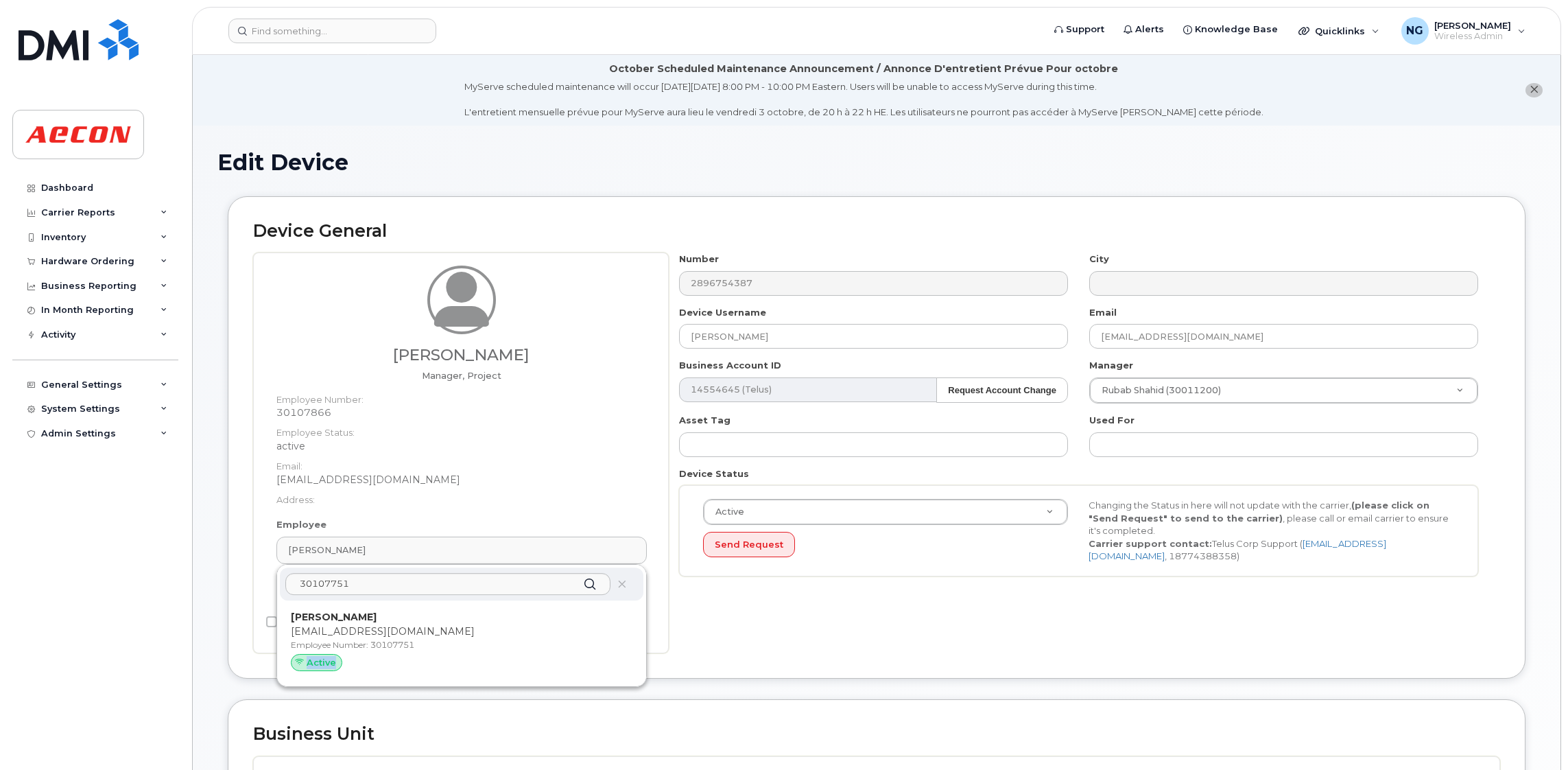
drag, startPoint x: 480, startPoint y: 652, endPoint x: 884, endPoint y: 124, distance: 664.8
click at [481, 651] on div "[PERSON_NAME] [EMAIL_ADDRESS][DOMAIN_NAME] Employee Number: 30107751 Active" at bounding box center [462, 643] width 341 height 68
type input "30107751"
type input "[PERSON_NAME]"
type input "[EMAIL_ADDRESS][DOMAIN_NAME]"
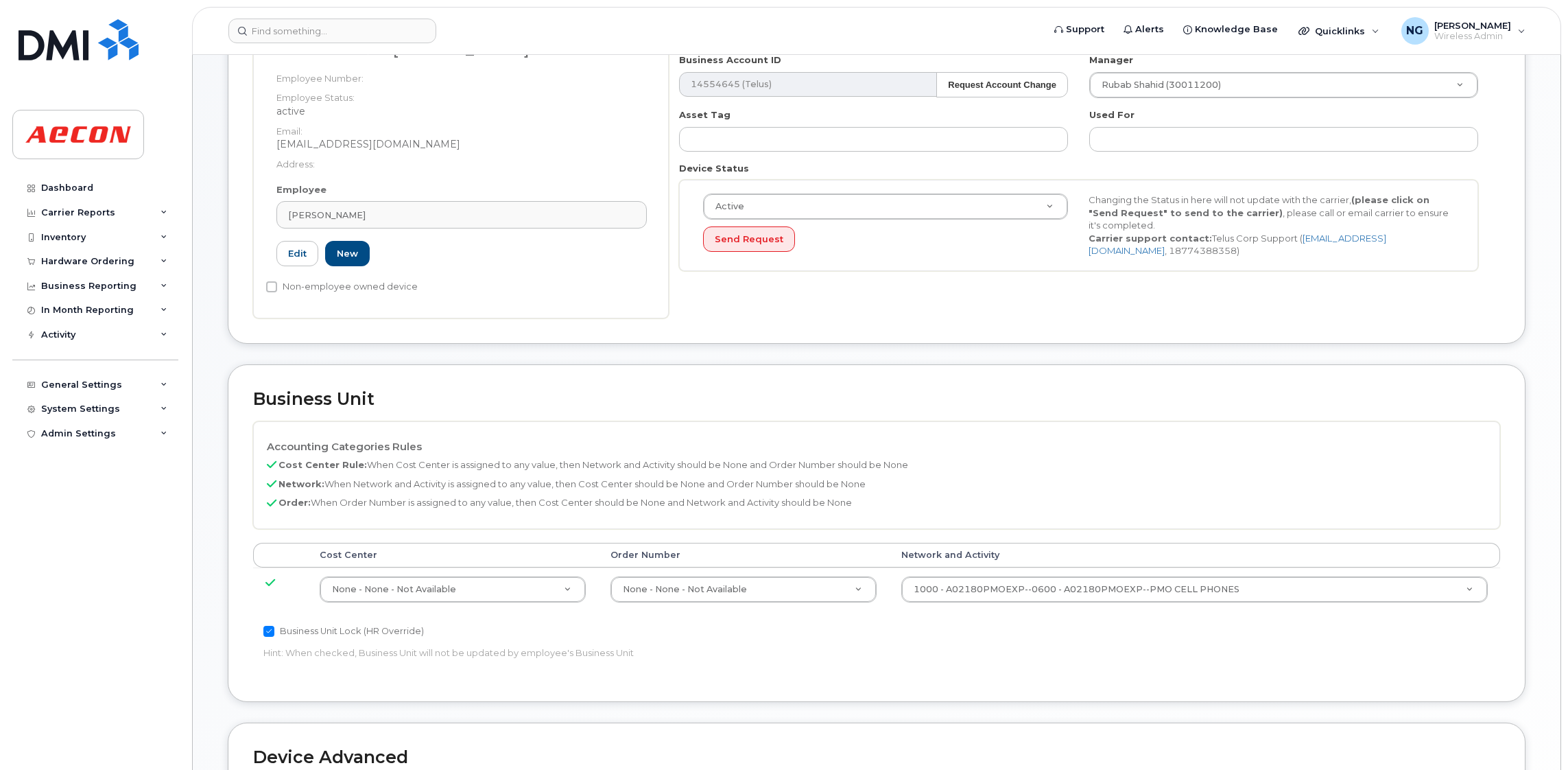
scroll to position [308, 0]
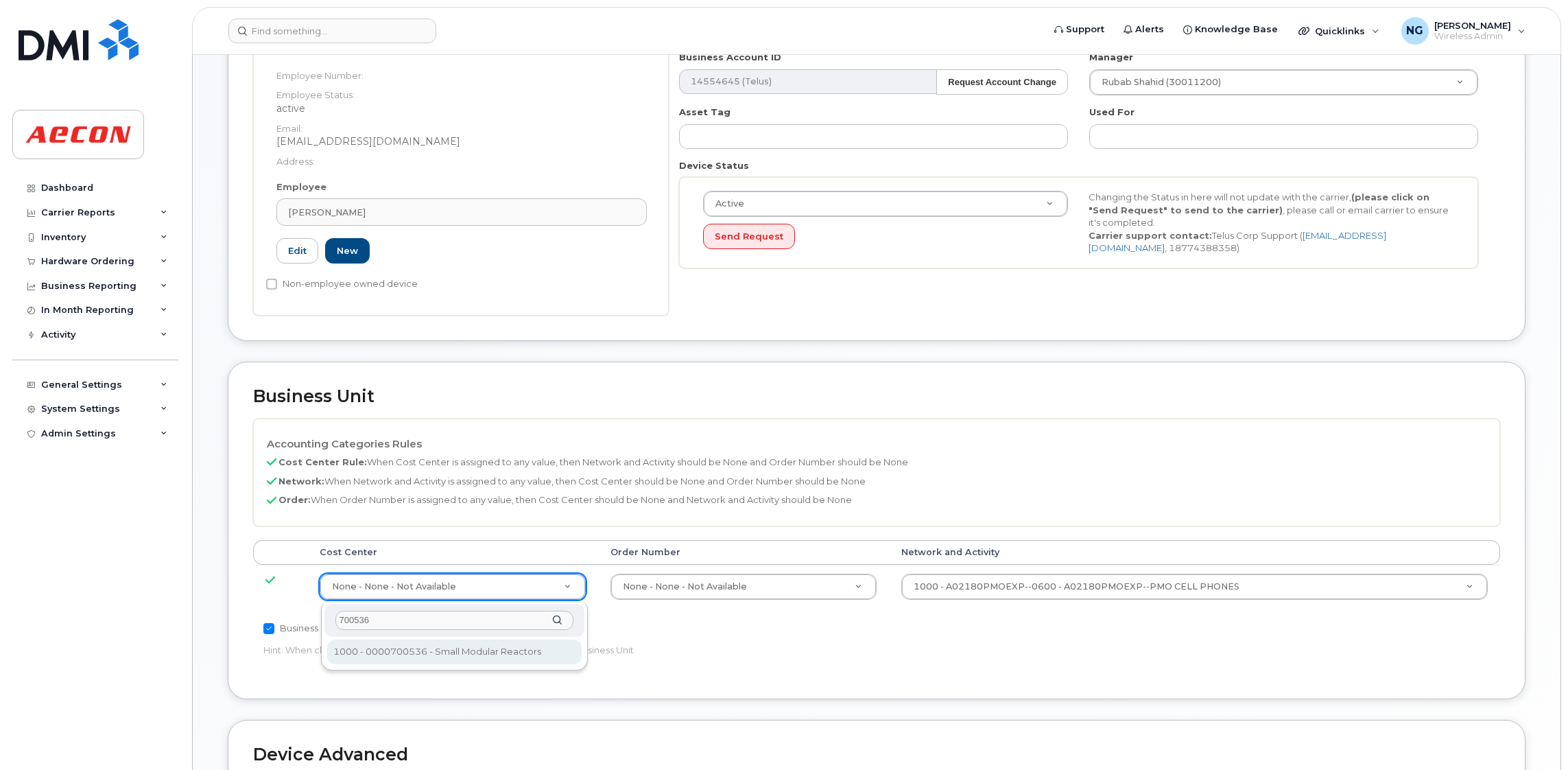
type input "700536"
drag, startPoint x: 518, startPoint y: 634, endPoint x: 532, endPoint y: 663, distance: 32.2
type input "4124539"
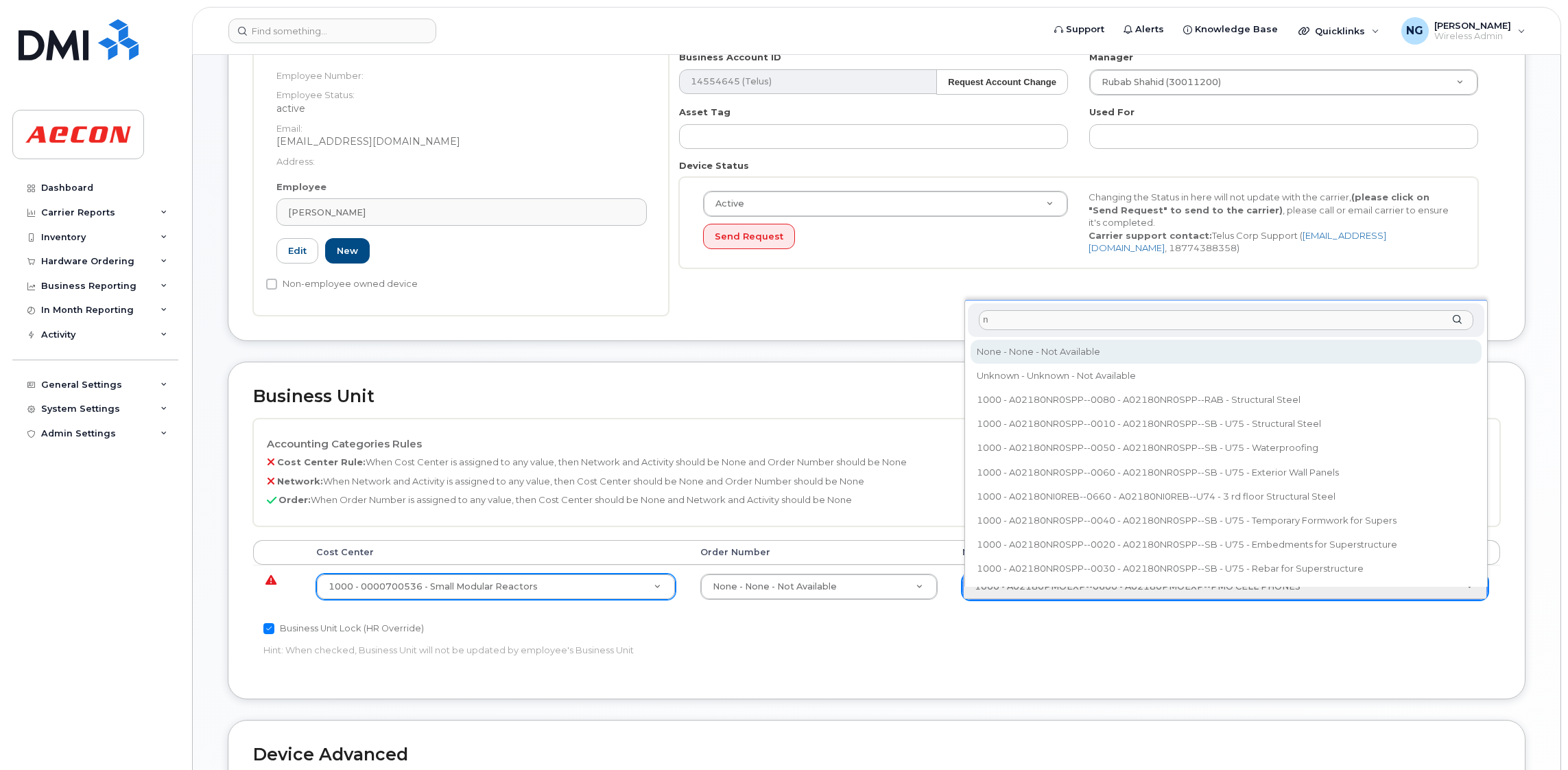
type input "n"
type input "283608"
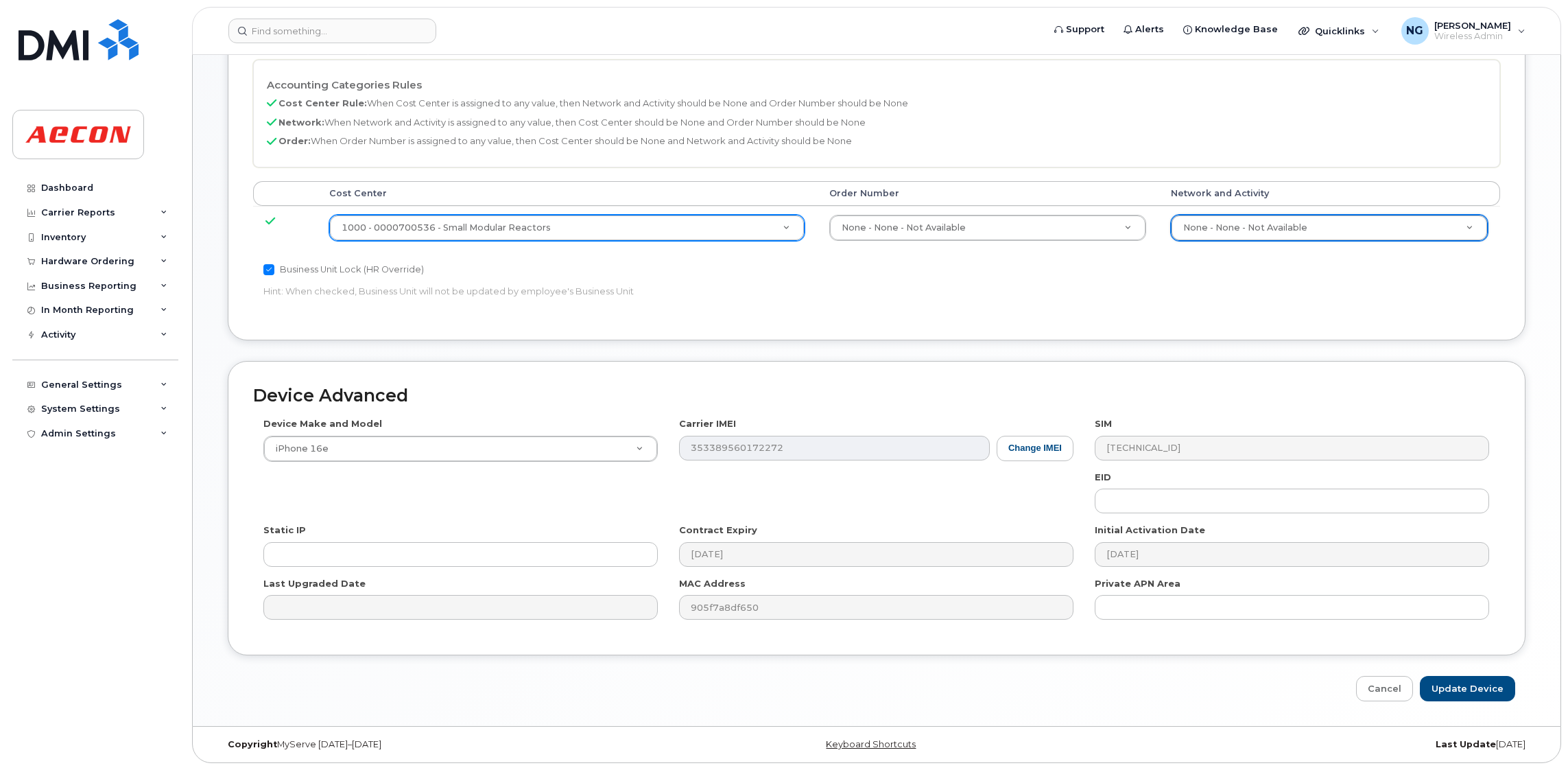
scroll to position [670, 0]
click at [1464, 684] on input "Update Device" at bounding box center [1467, 689] width 95 height 26
type input "Saving..."
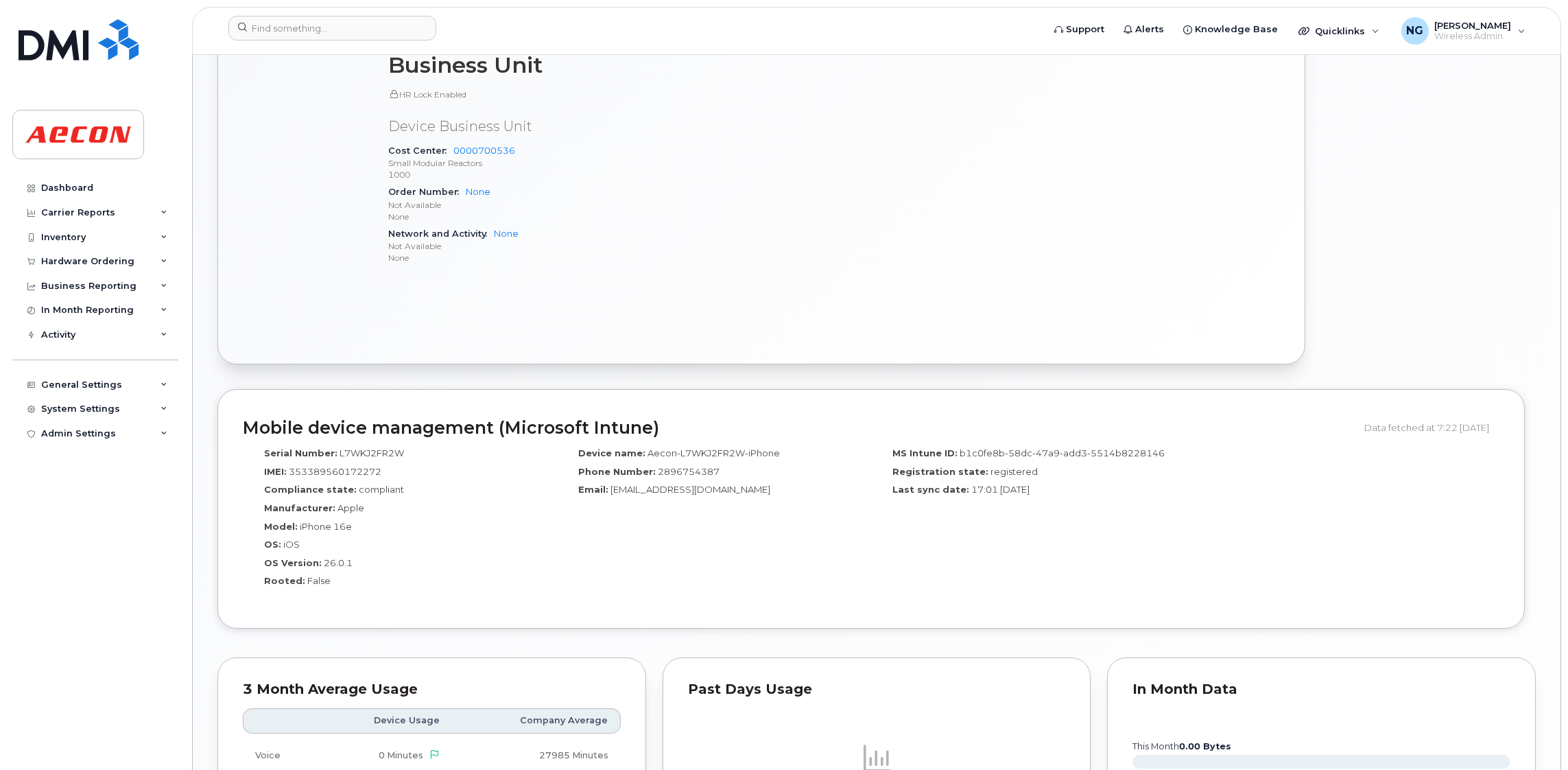
scroll to position [1377, 0]
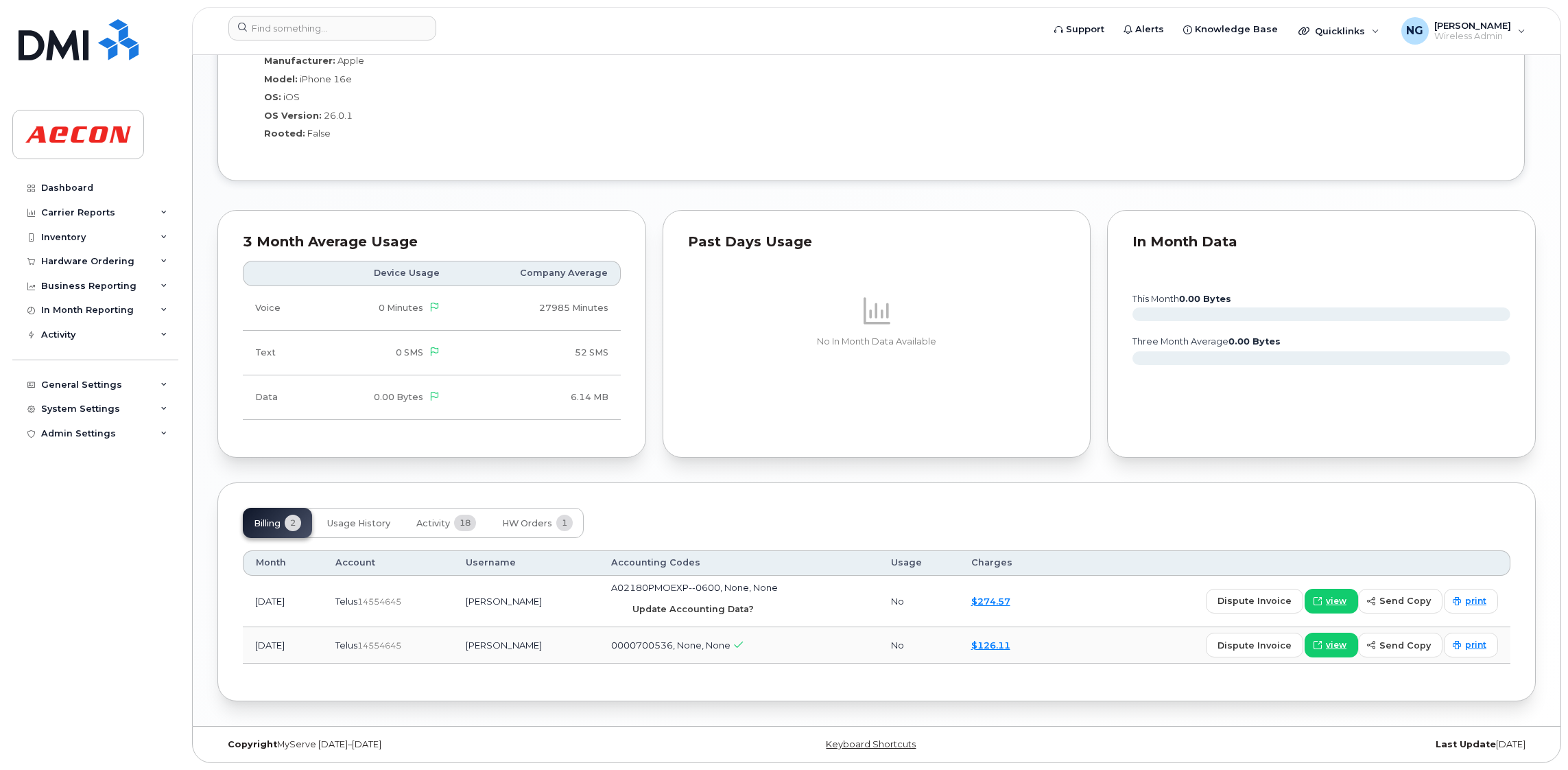
drag, startPoint x: 706, startPoint y: 608, endPoint x: 898, endPoint y: 115, distance: 529.1
click at [706, 608] on span "Update Accounting Data?" at bounding box center [693, 608] width 122 height 13
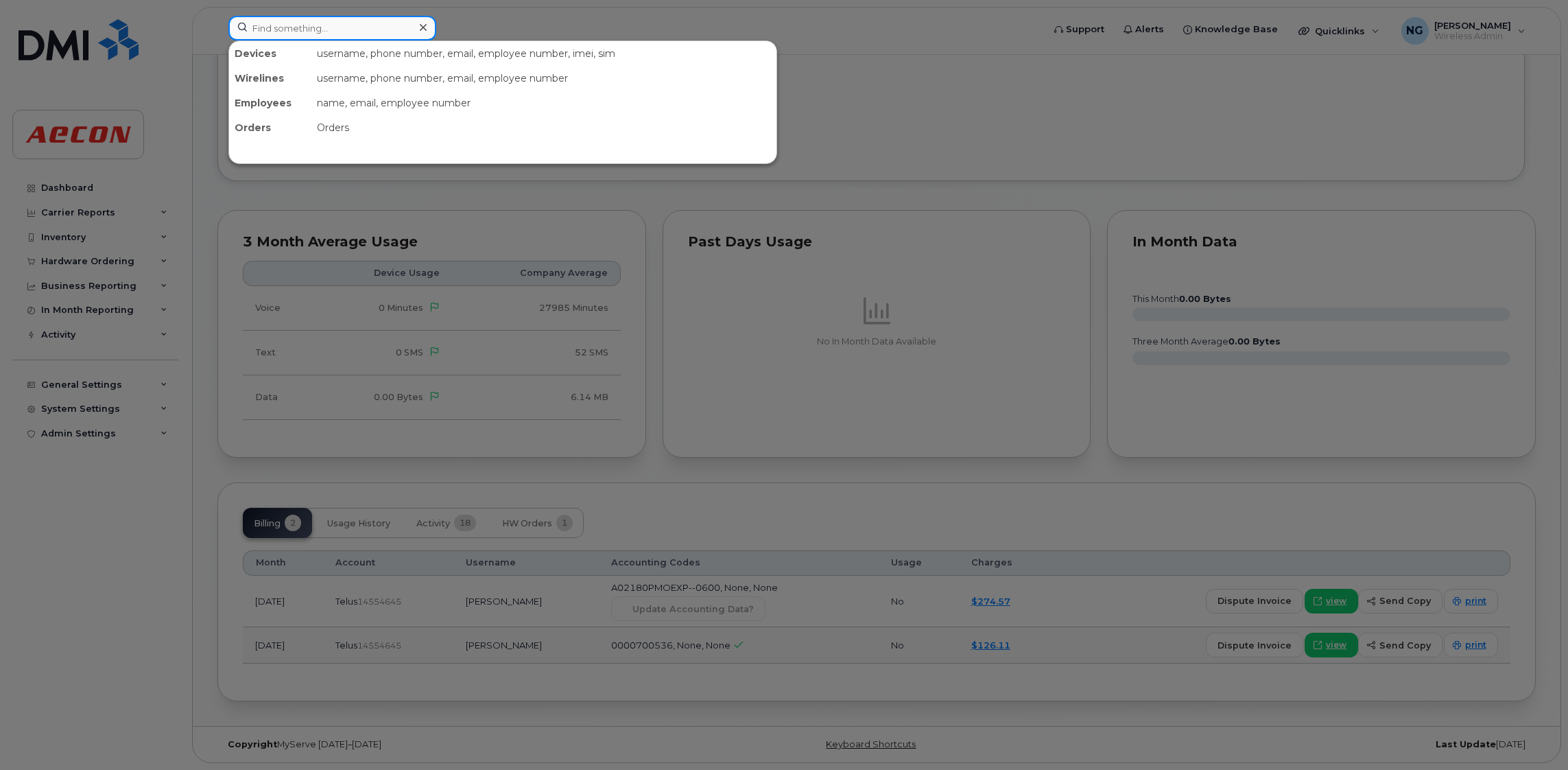
click at [319, 17] on input at bounding box center [332, 27] width 208 height 25
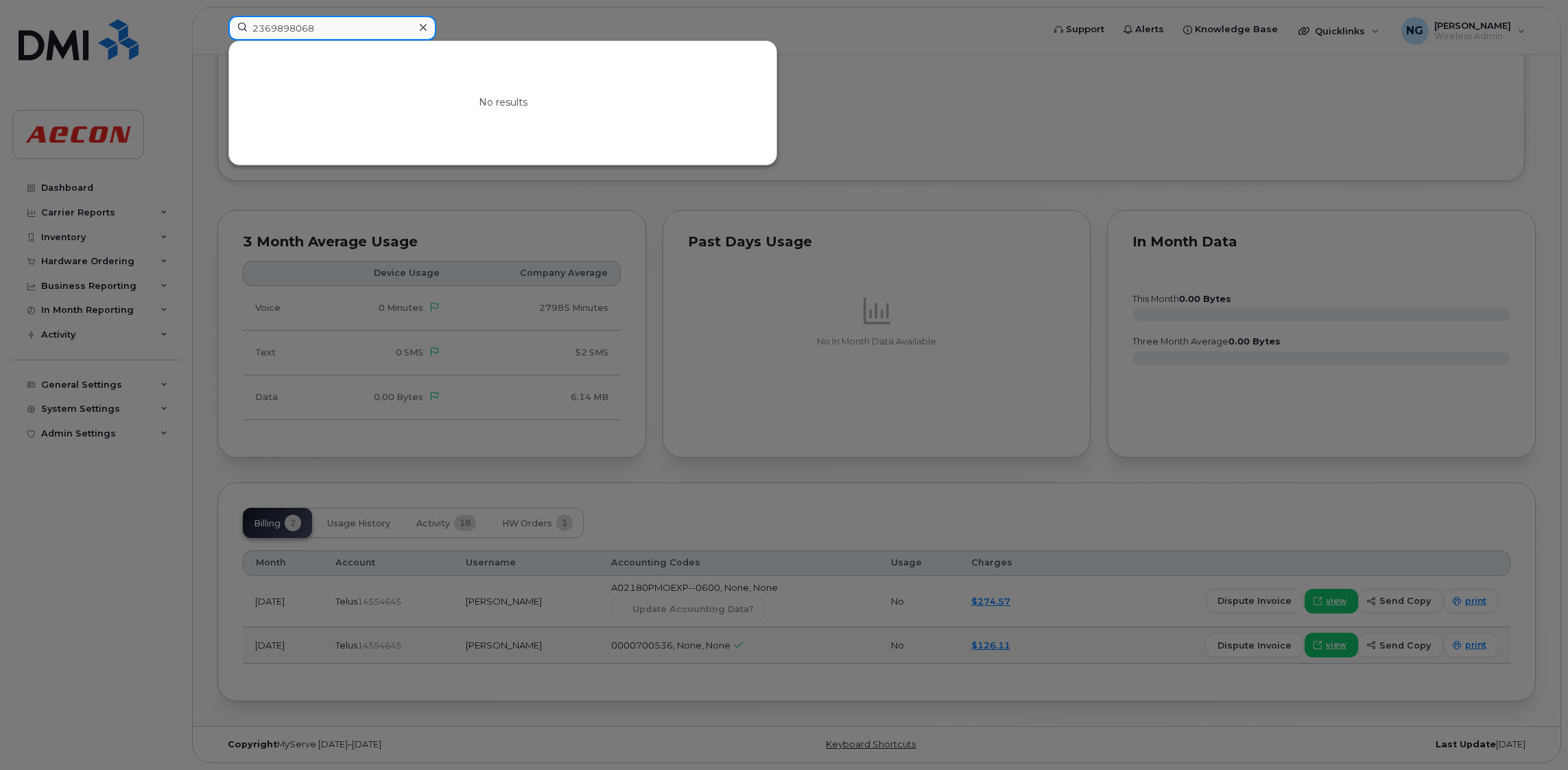
type input "2369898068"
click at [428, 21] on div at bounding box center [423, 27] width 20 height 20
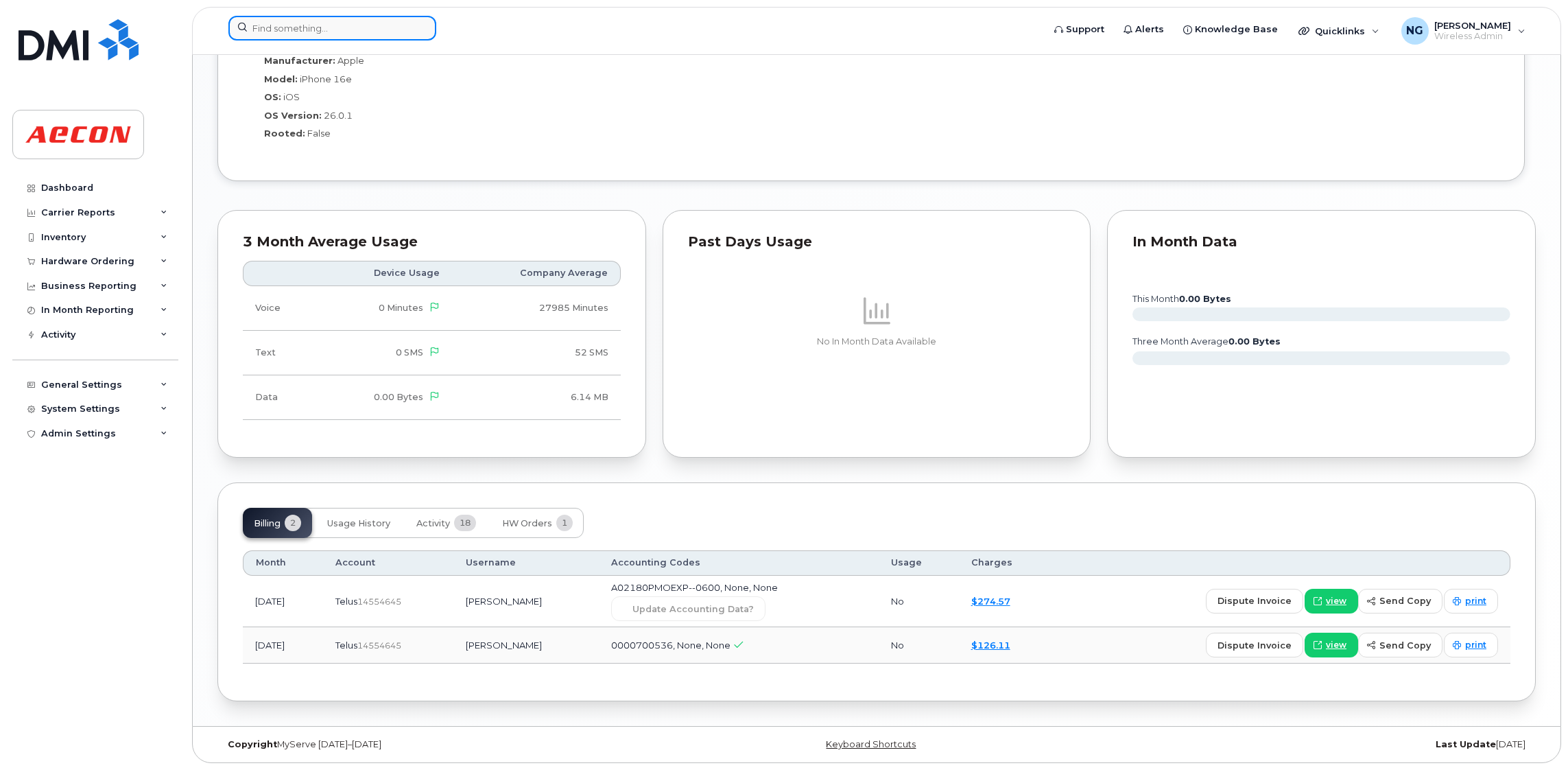
click at [369, 30] on input at bounding box center [332, 27] width 208 height 25
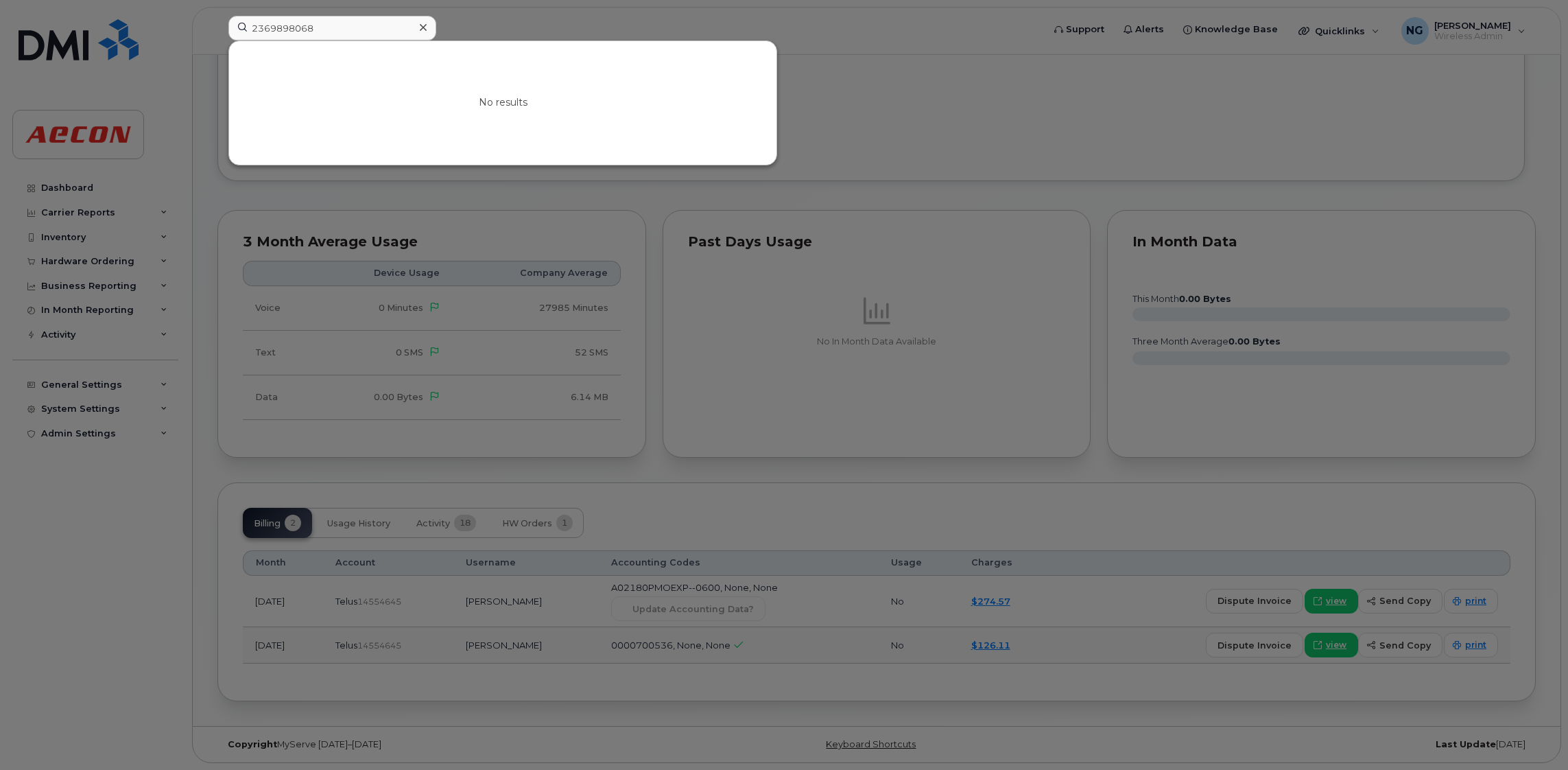
click at [1077, 108] on div at bounding box center [784, 385] width 1568 height 770
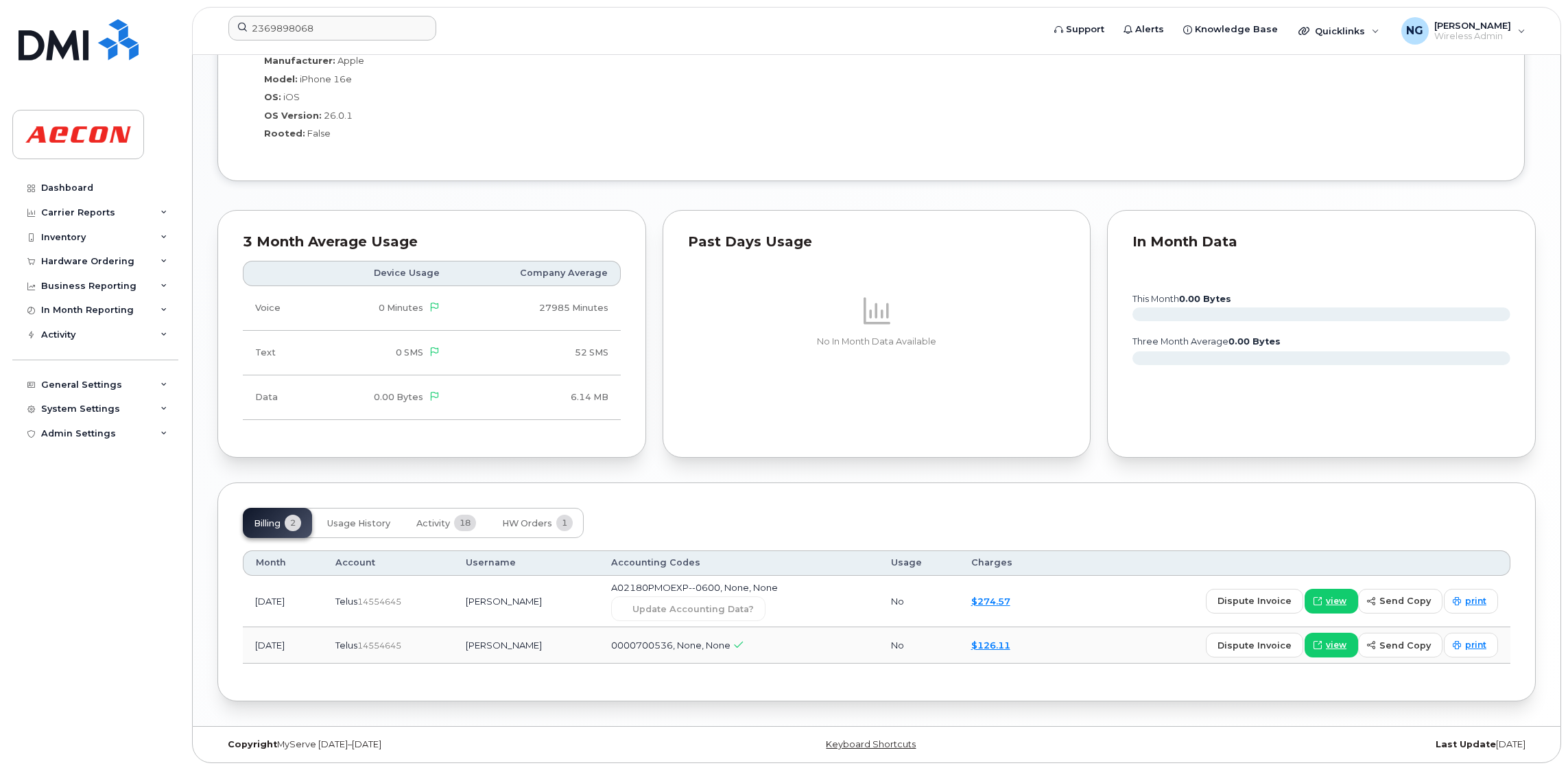
scroll to position [759, 0]
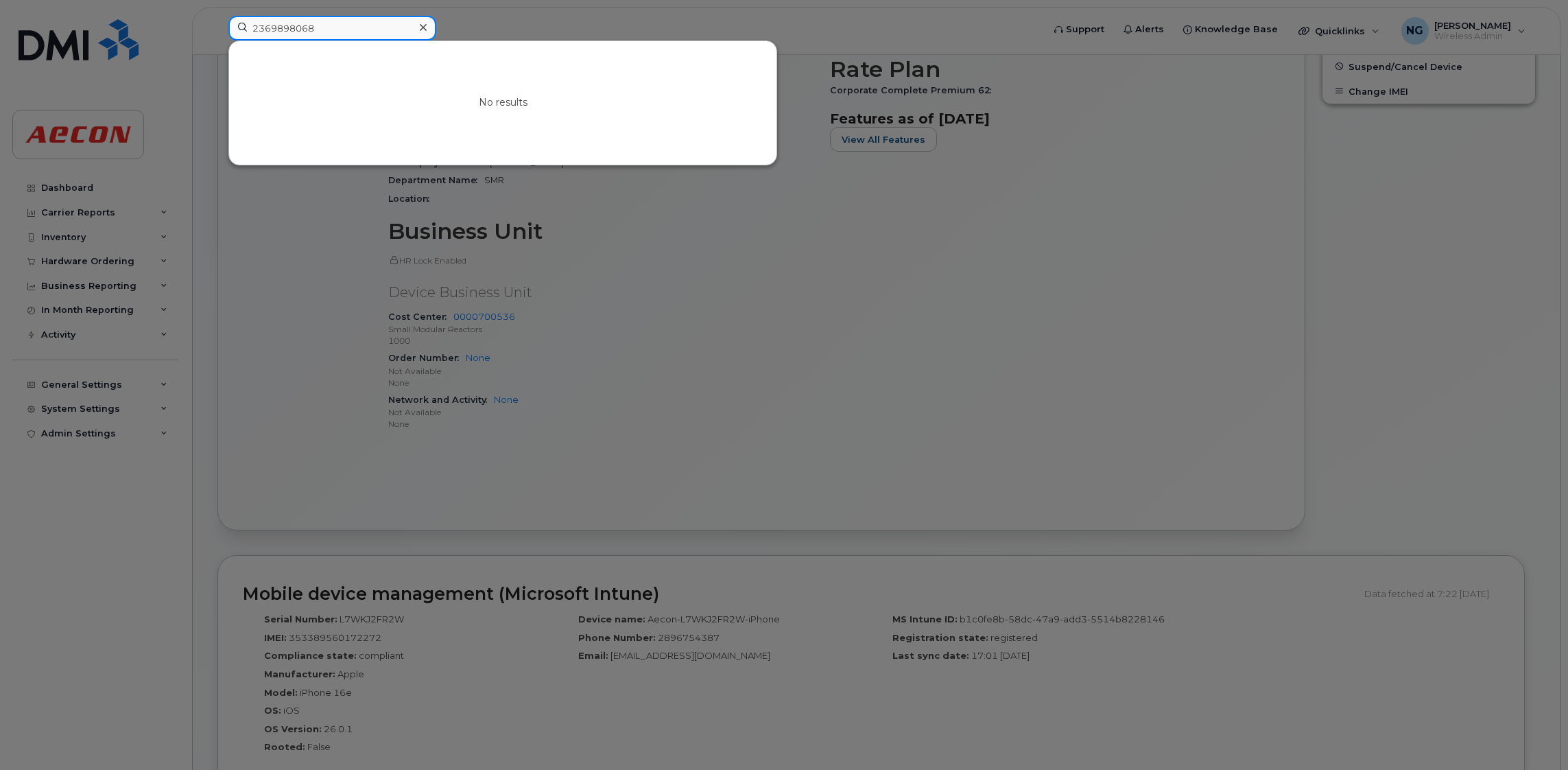
click at [367, 22] on input "2369898068" at bounding box center [332, 27] width 208 height 25
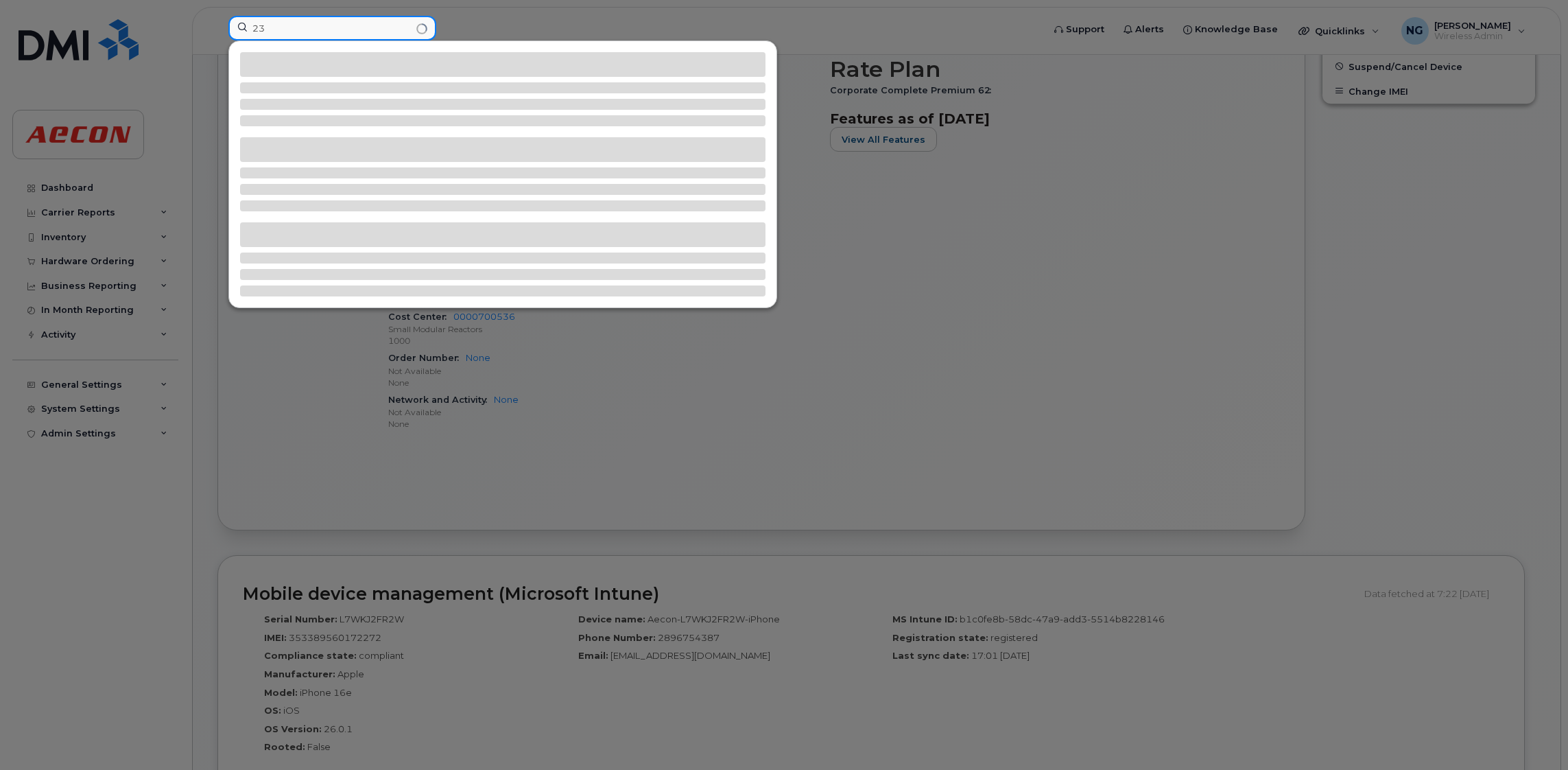
type input "2"
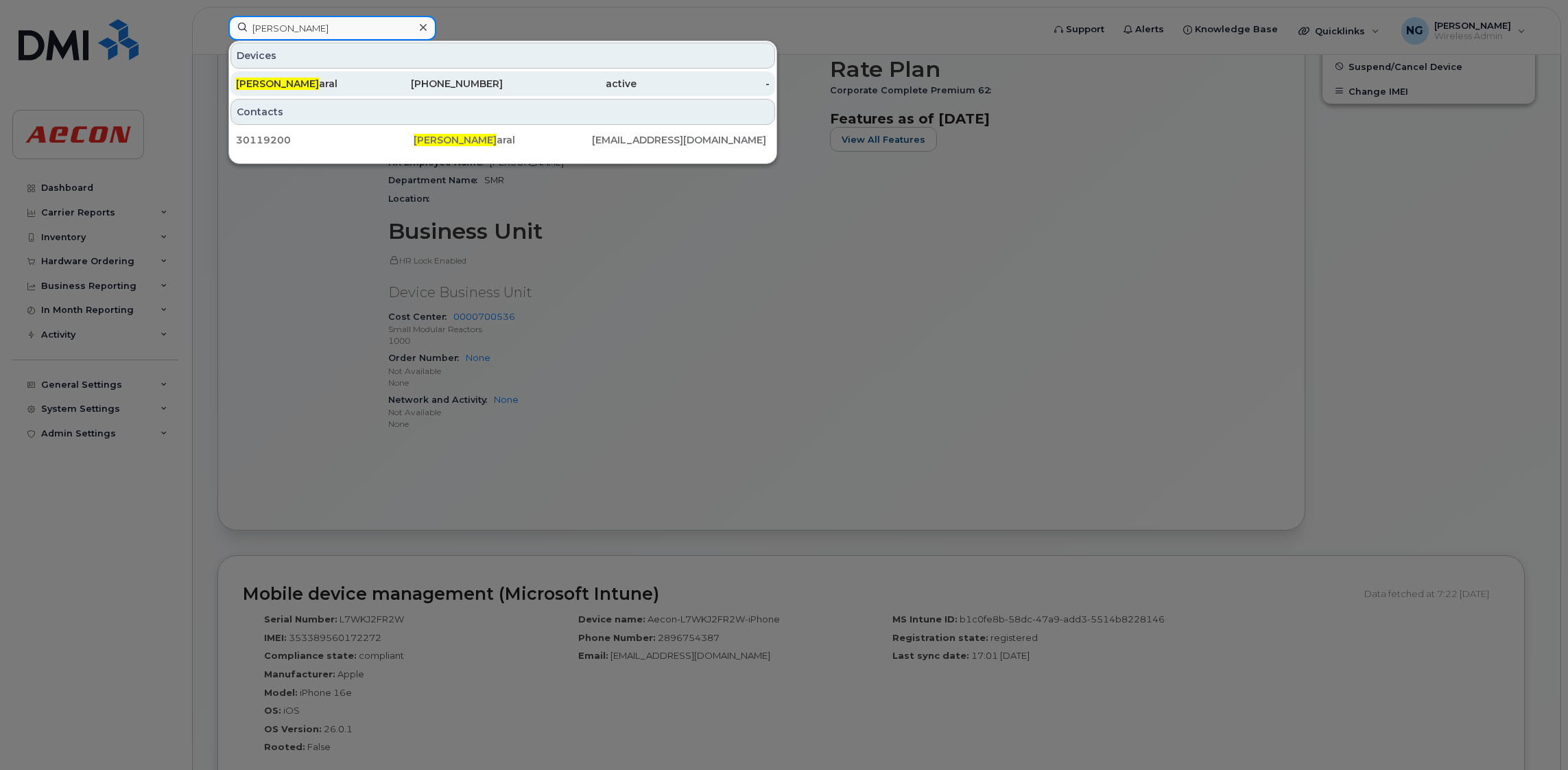
type input "danielle am"
click at [462, 86] on div "236-984-8804" at bounding box center [436, 83] width 133 height 14
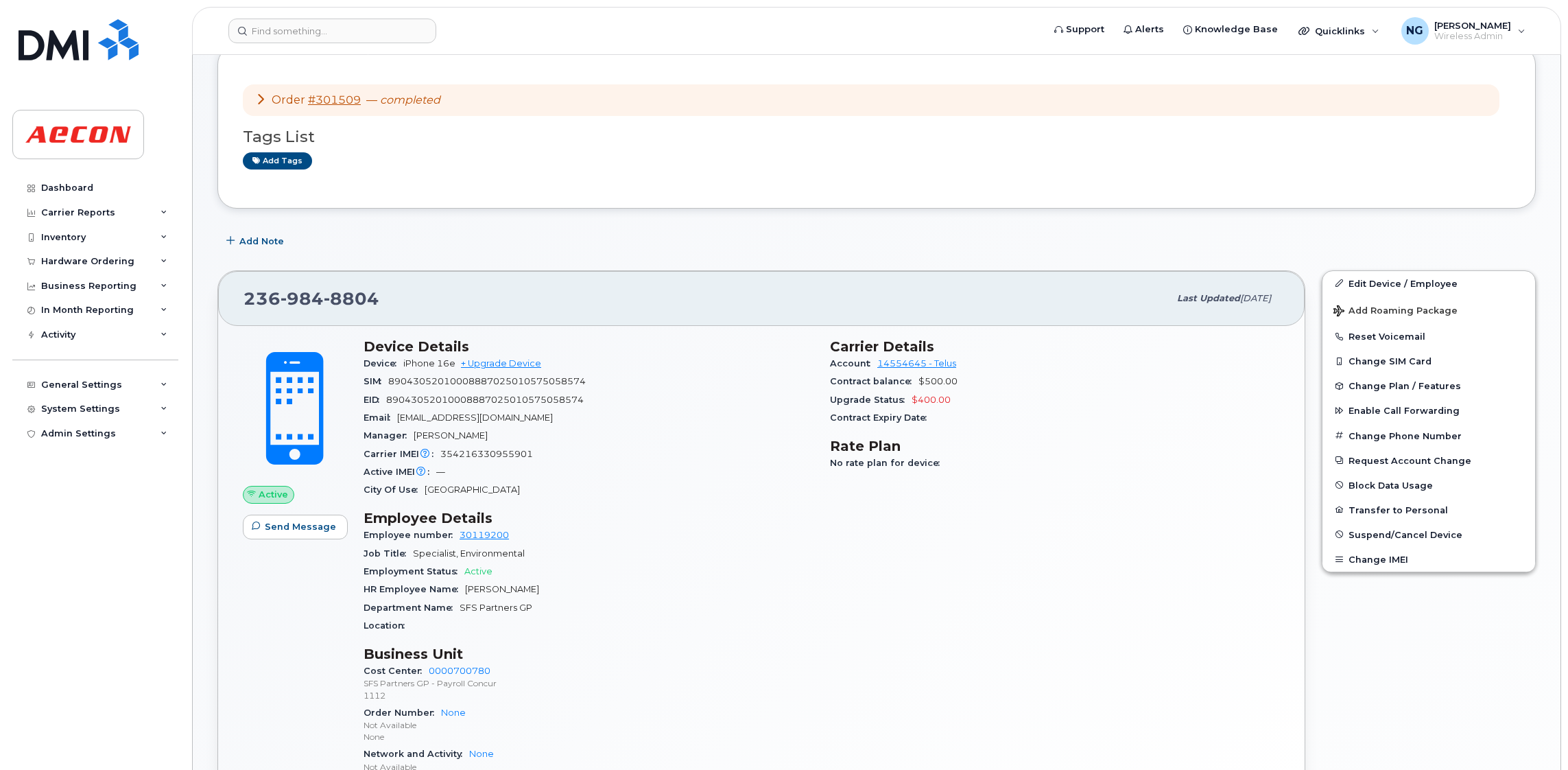
scroll to position [149, 0]
